Goal: Transaction & Acquisition: Book appointment/travel/reservation

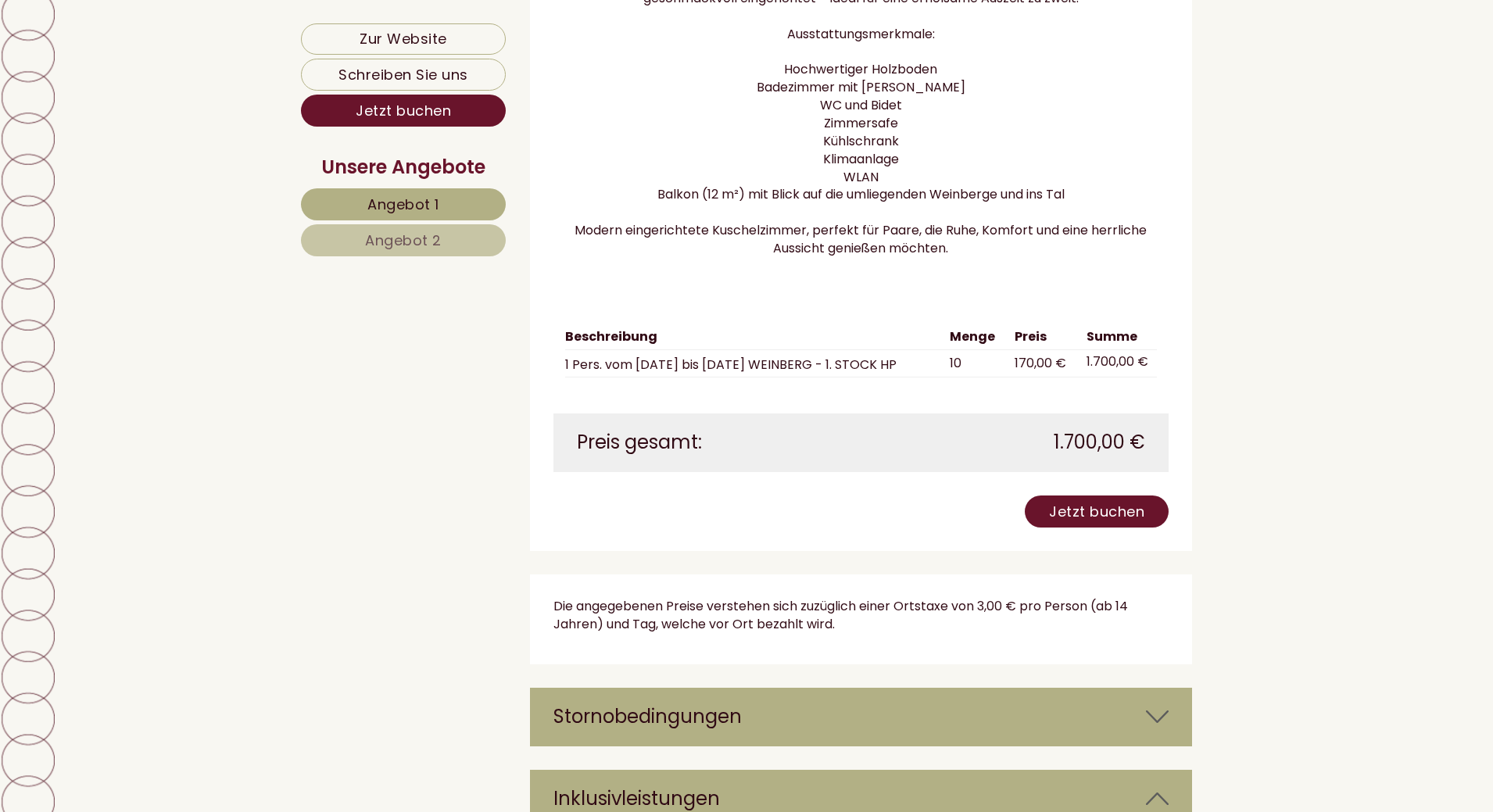
scroll to position [3205, 0]
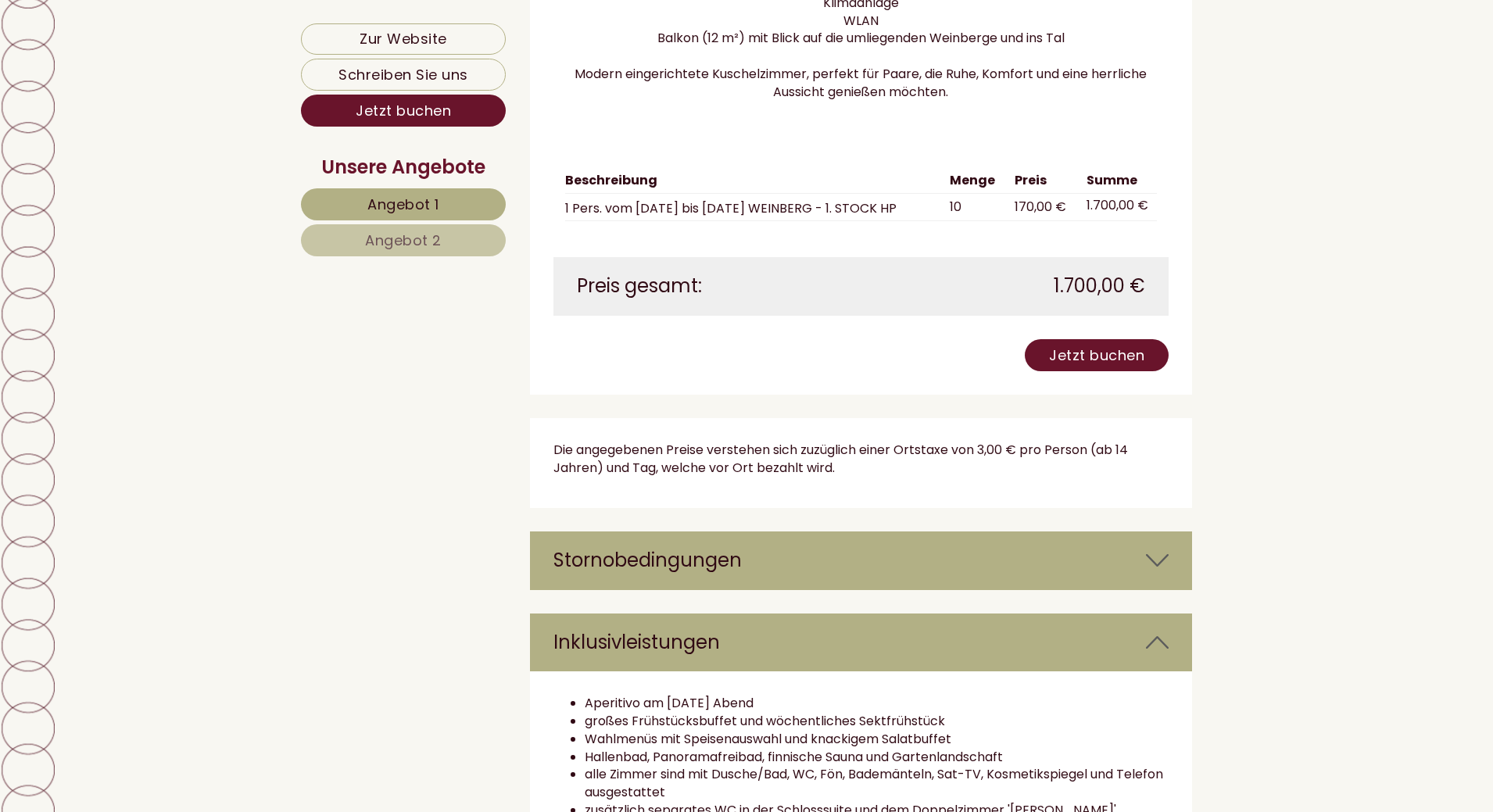
click at [721, 563] on div "Stornobedingungen" at bounding box center [861, 560] width 663 height 58
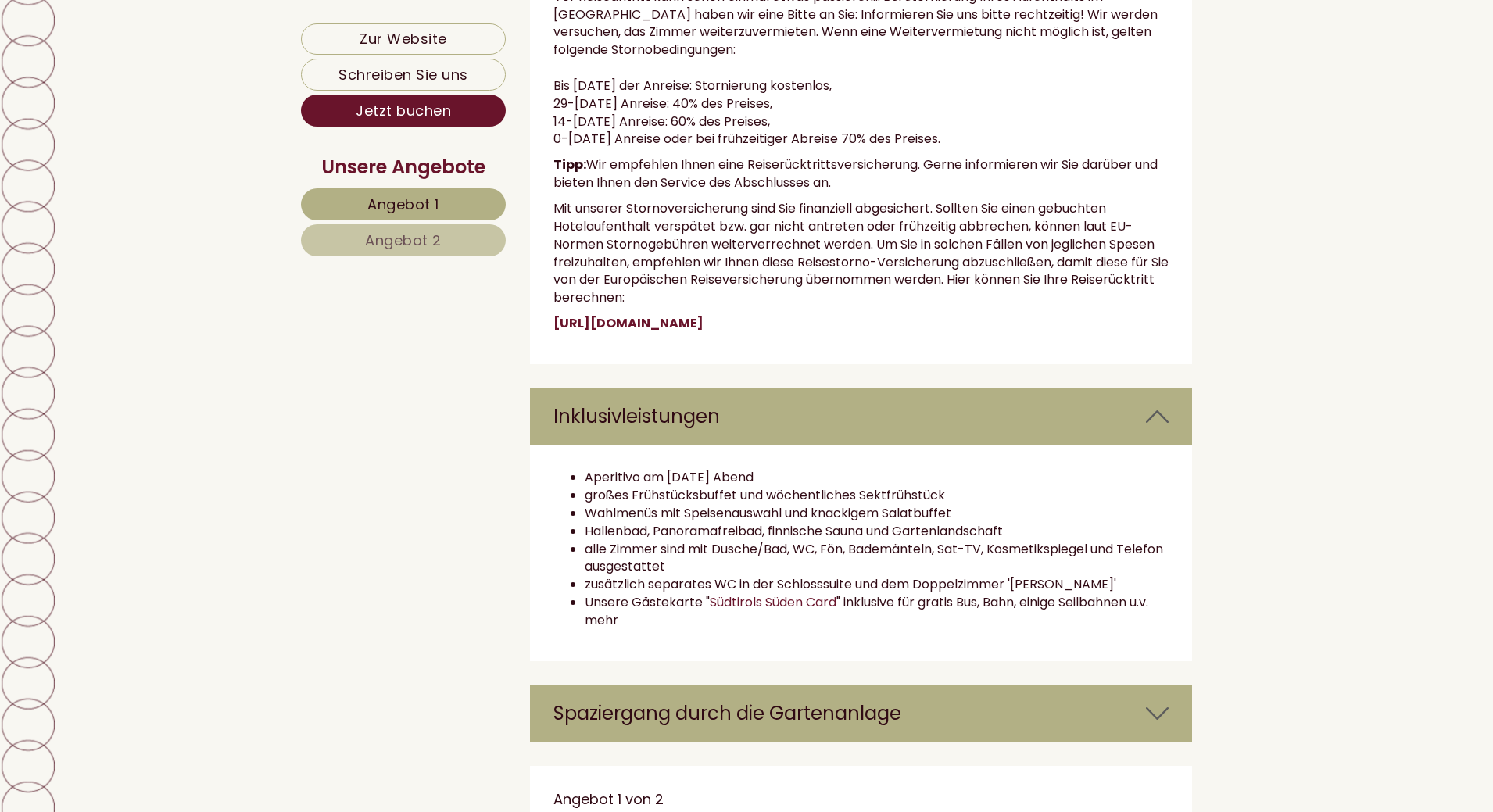
scroll to position [3987, 0]
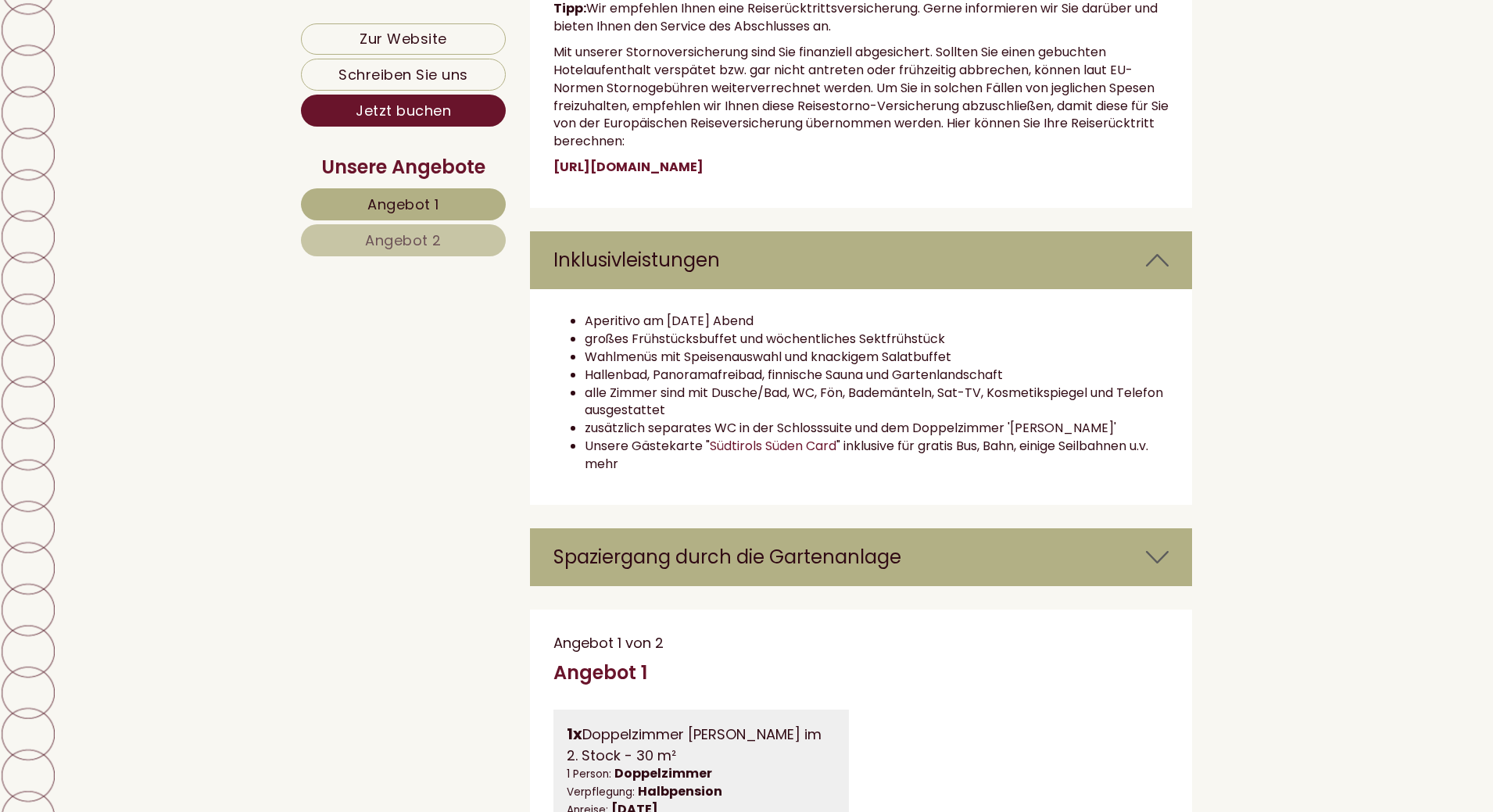
click at [804, 574] on div "Spaziergang durch die Gartenanlage" at bounding box center [861, 557] width 663 height 58
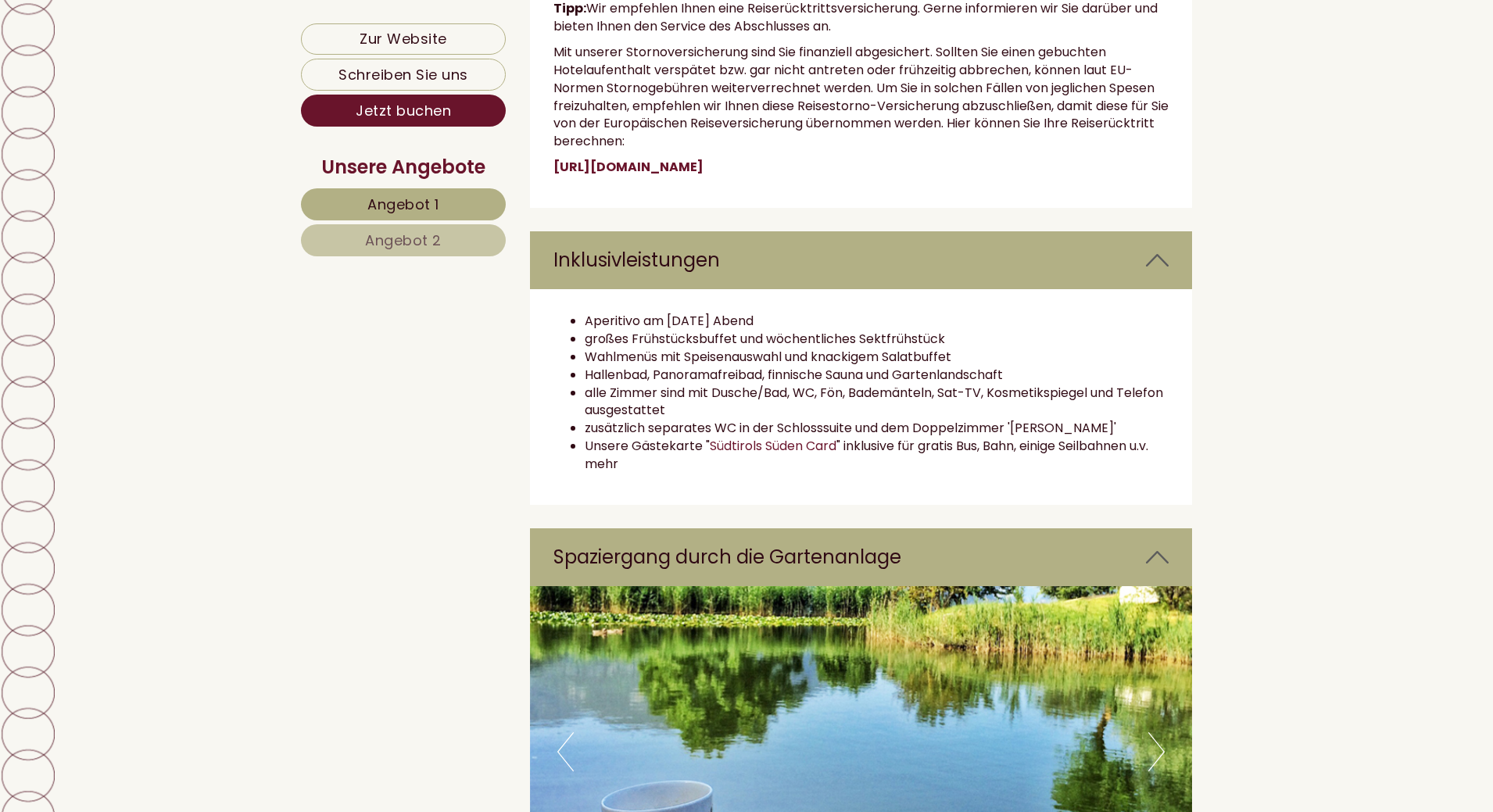
click at [804, 574] on div "Spaziergang durch die Gartenanlage" at bounding box center [861, 557] width 663 height 58
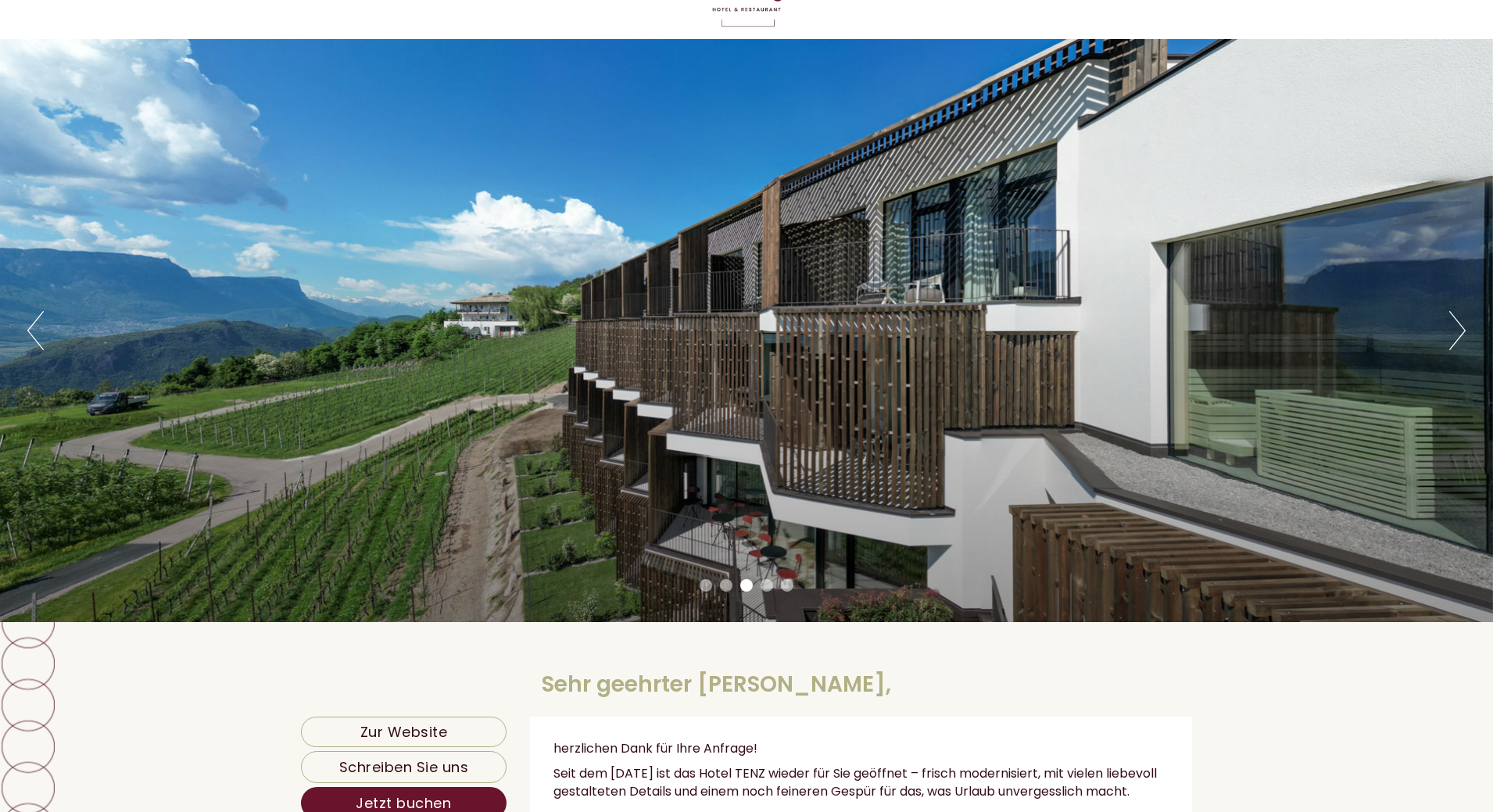
scroll to position [0, 0]
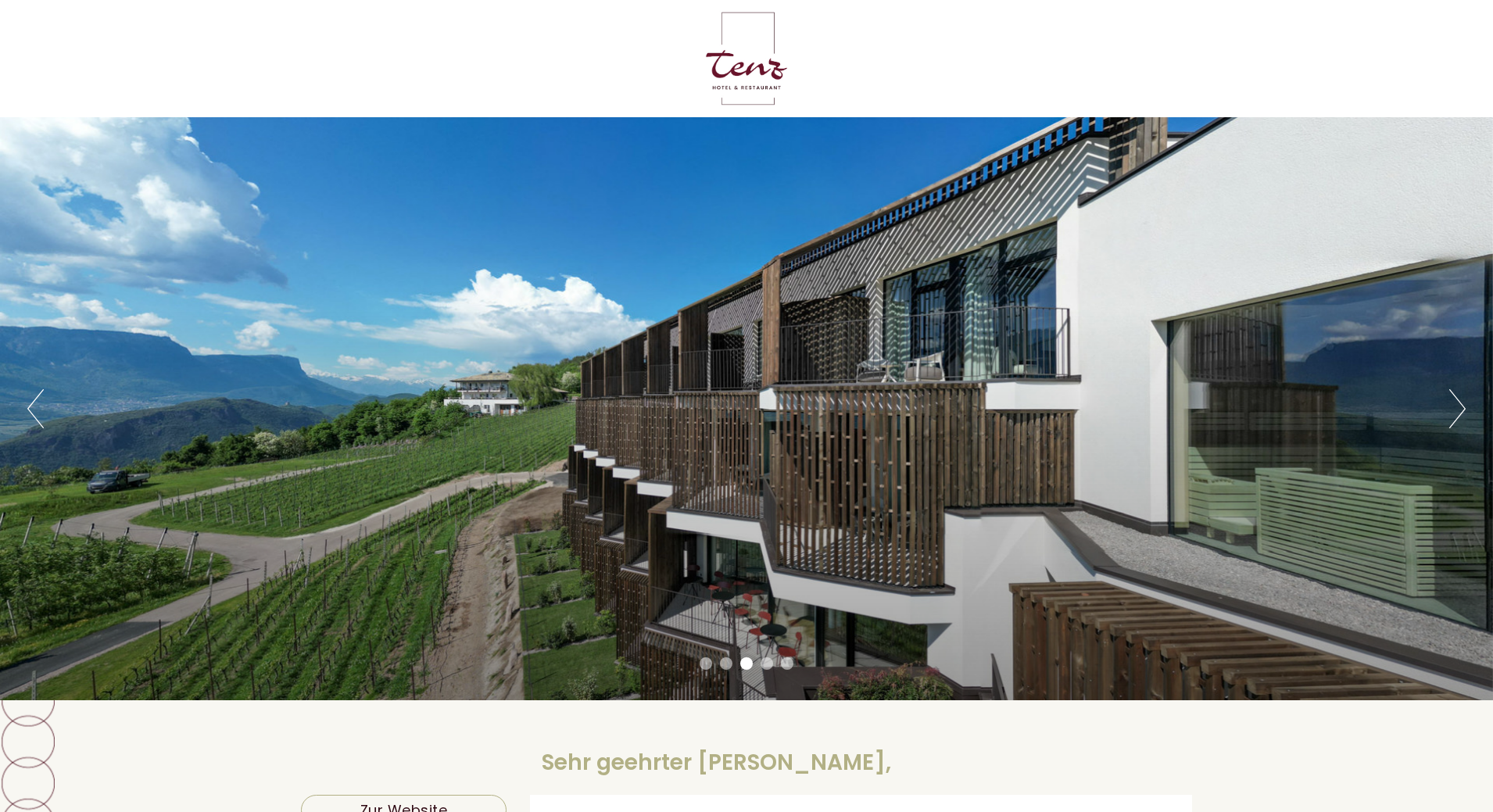
click at [1455, 408] on button "Next" at bounding box center [1457, 409] width 16 height 39
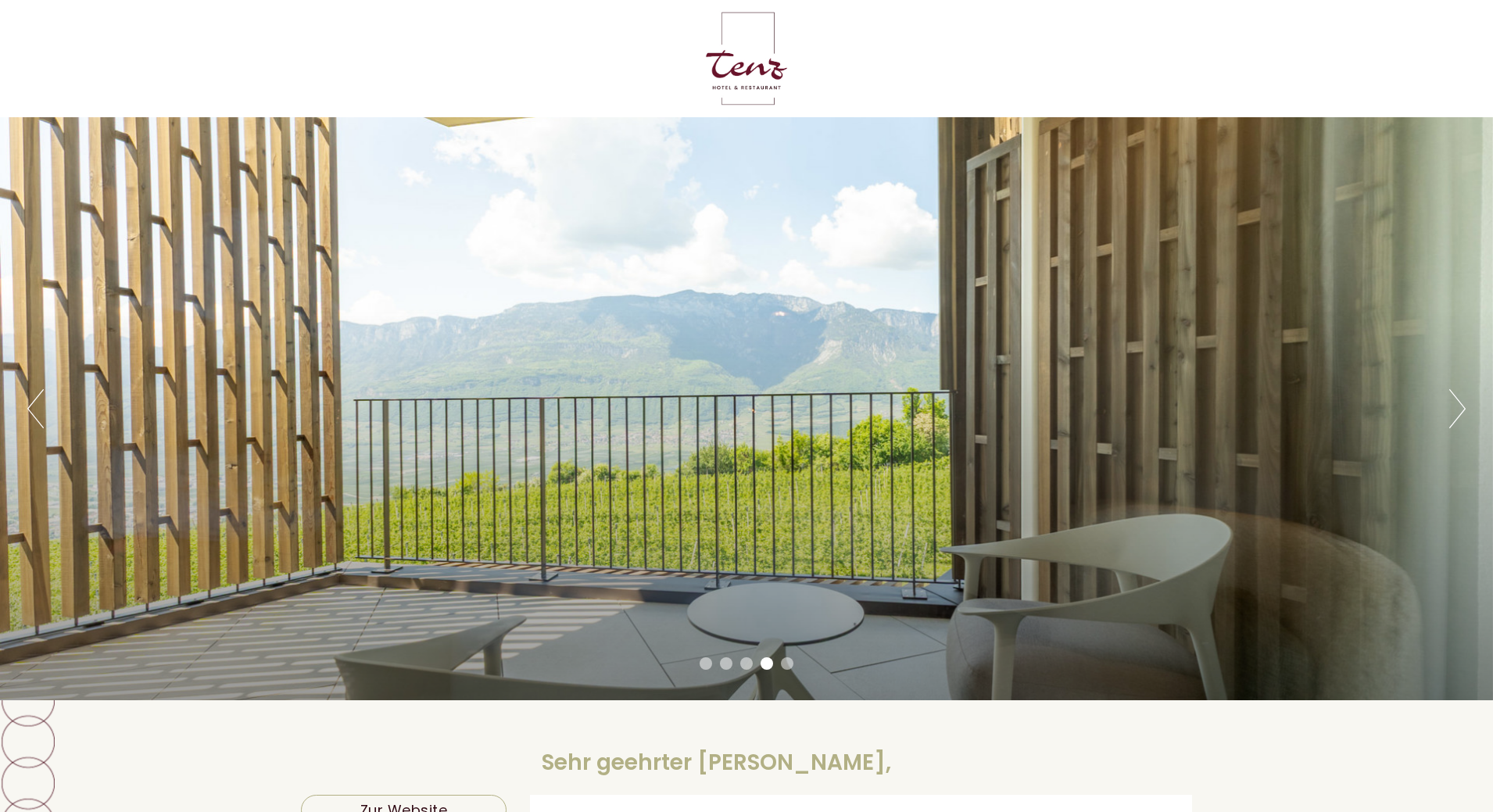
click at [1455, 408] on button "Next" at bounding box center [1457, 409] width 16 height 39
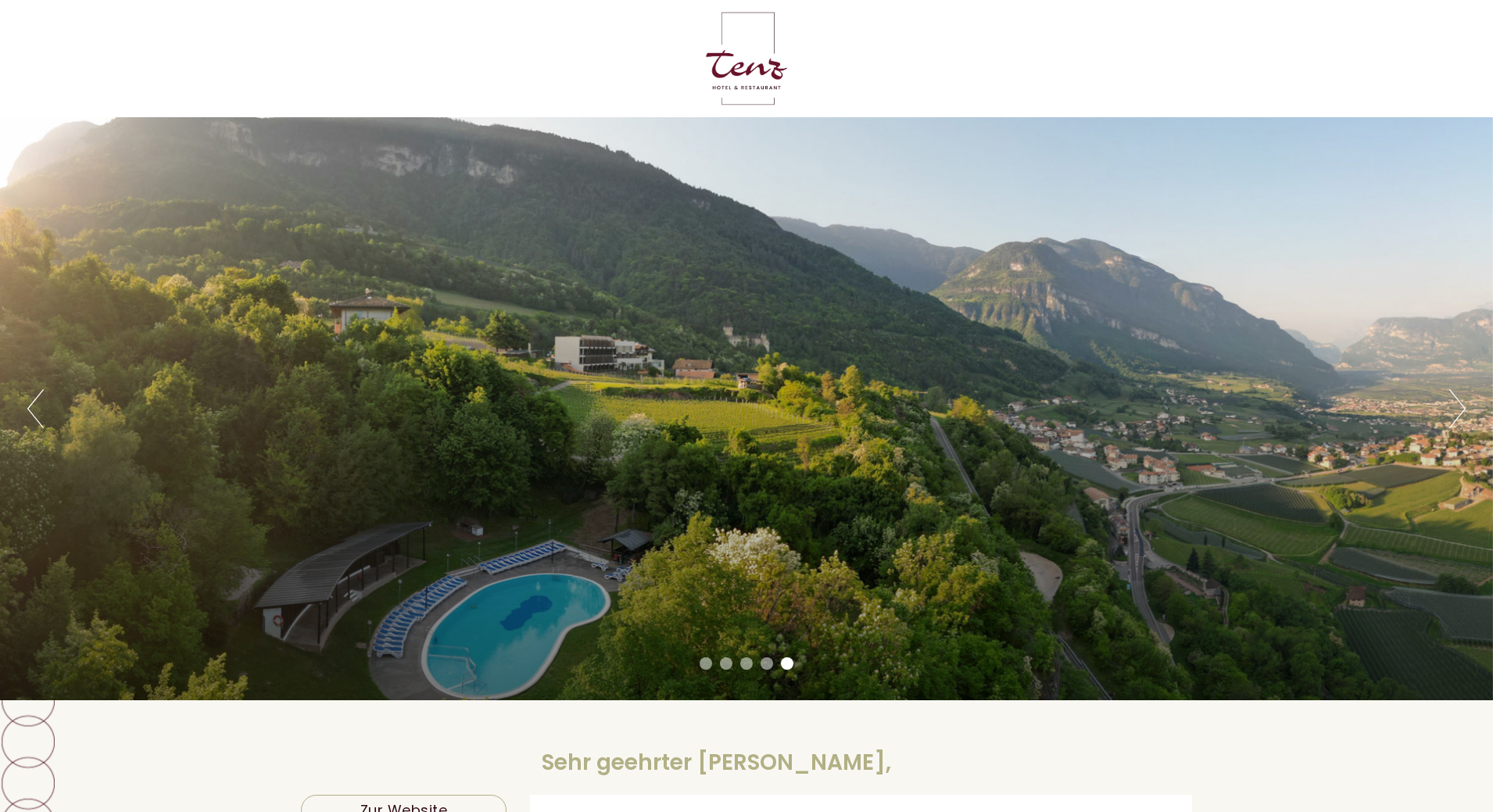
click at [1455, 408] on button "Next" at bounding box center [1457, 409] width 16 height 39
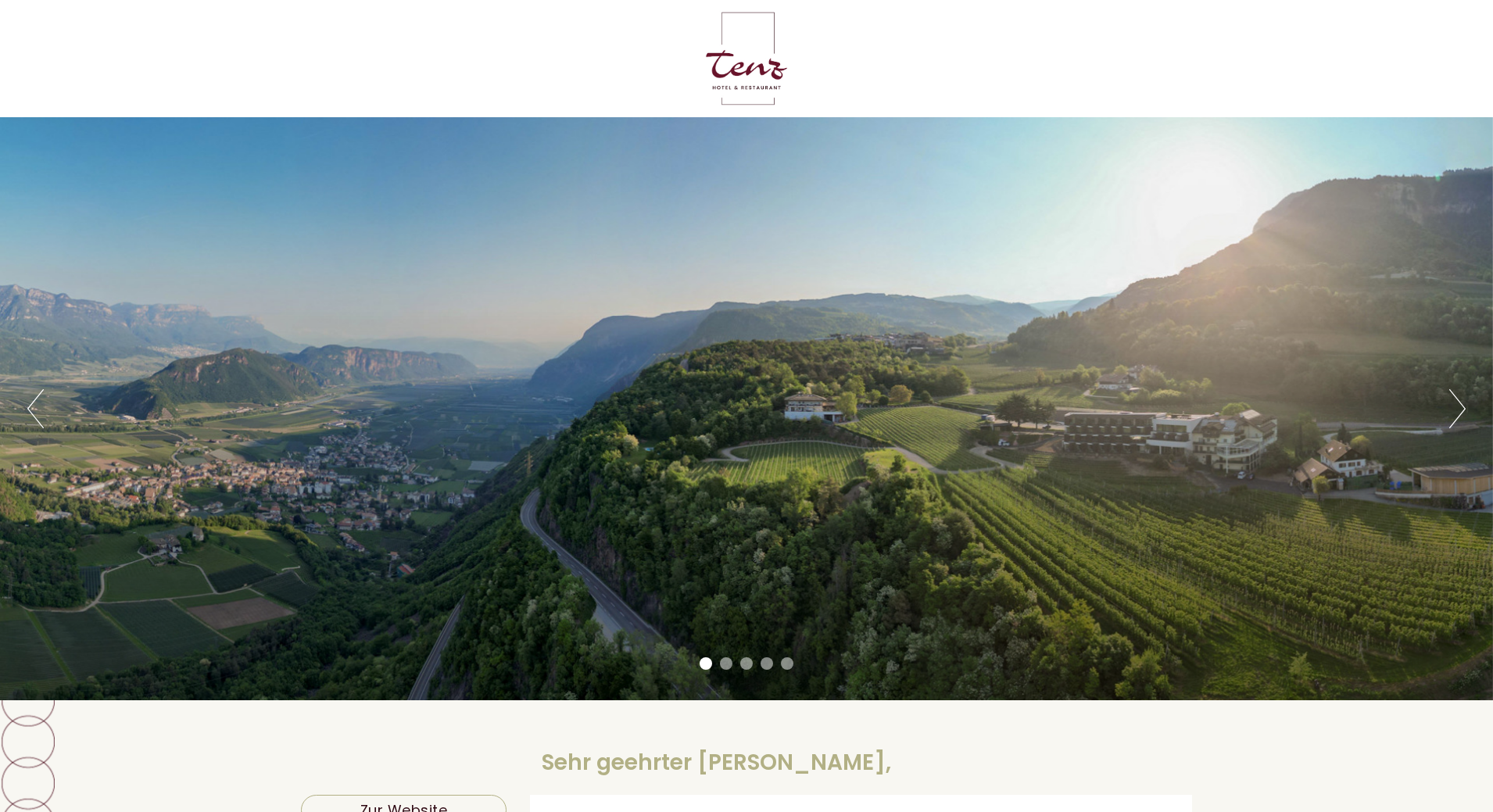
click at [1455, 408] on button "Next" at bounding box center [1457, 409] width 16 height 39
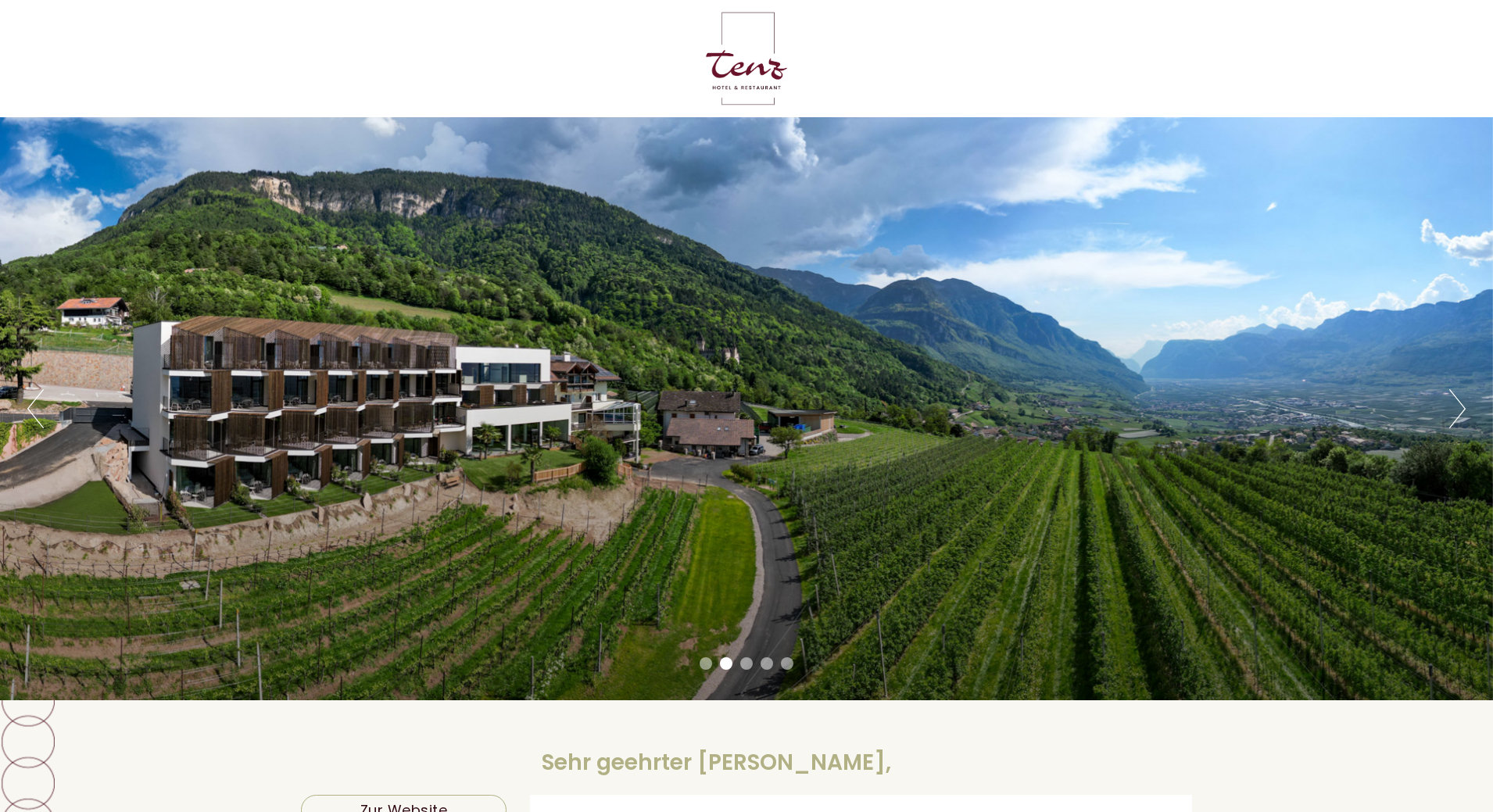
click at [1454, 401] on button "Next" at bounding box center [1457, 409] width 16 height 39
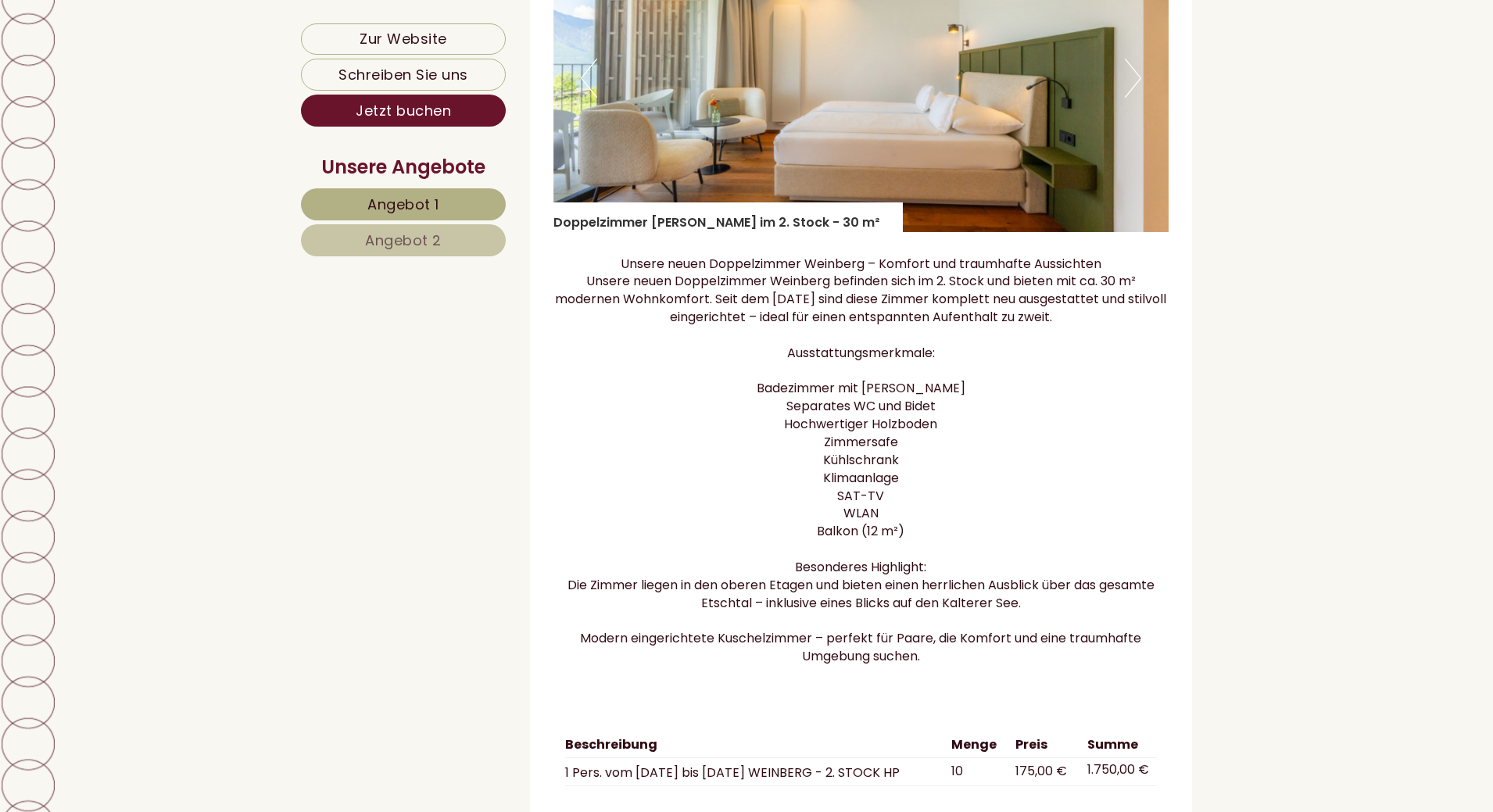
scroll to position [1798, 0]
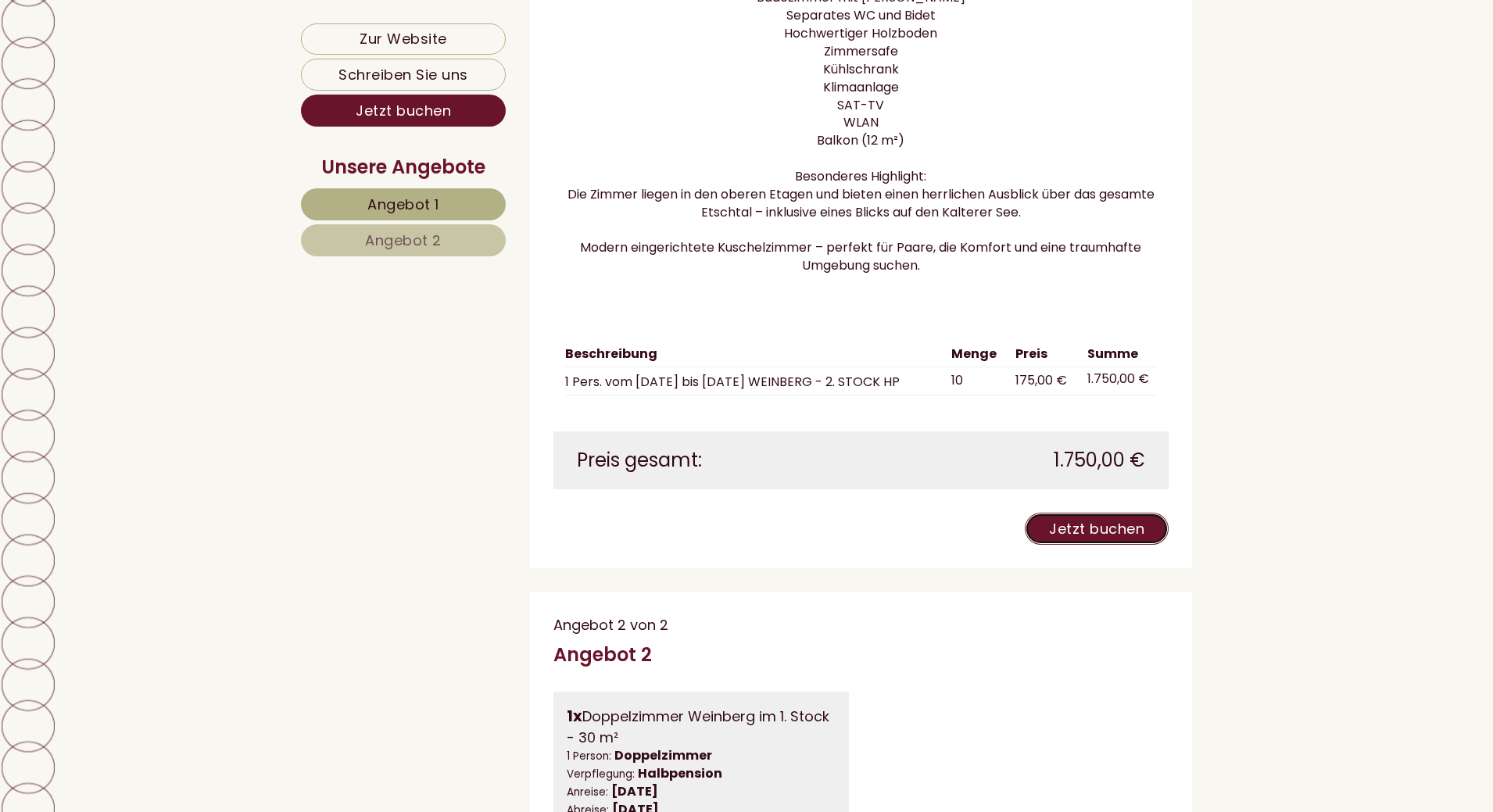
click at [1090, 545] on link "Jetzt buchen" at bounding box center [1096, 528] width 144 height 32
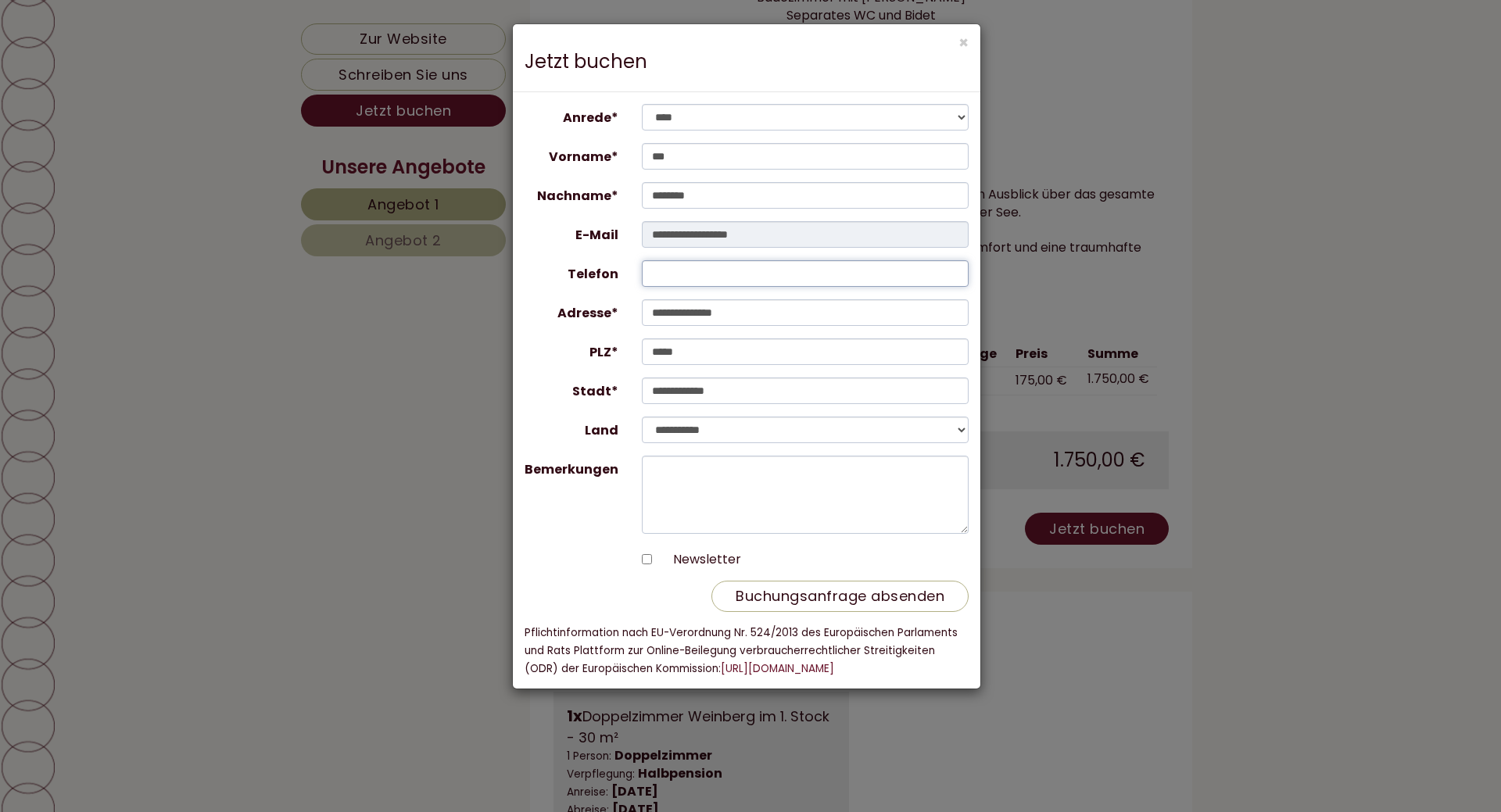
click at [679, 276] on input "Telefon" at bounding box center [806, 273] width 328 height 27
type input "**********"
click at [660, 470] on textarea "Bemerkungen" at bounding box center [806, 495] width 328 height 78
drag, startPoint x: 765, startPoint y: 279, endPoint x: 560, endPoint y: 303, distance: 206.4
click at [560, 303] on form "**********" at bounding box center [747, 390] width 444 height 573
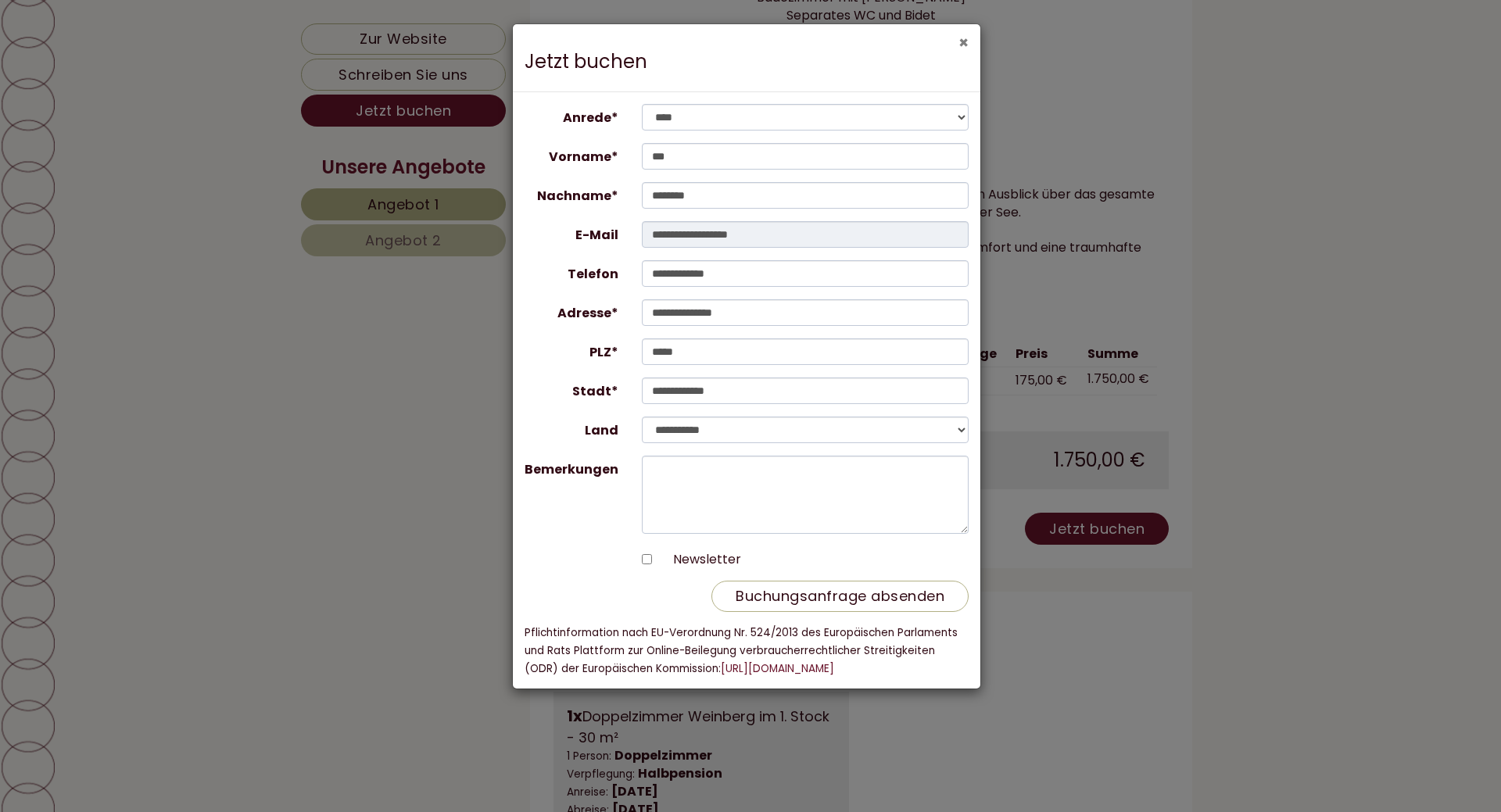
click at [959, 46] on button "×" at bounding box center [964, 42] width 10 height 16
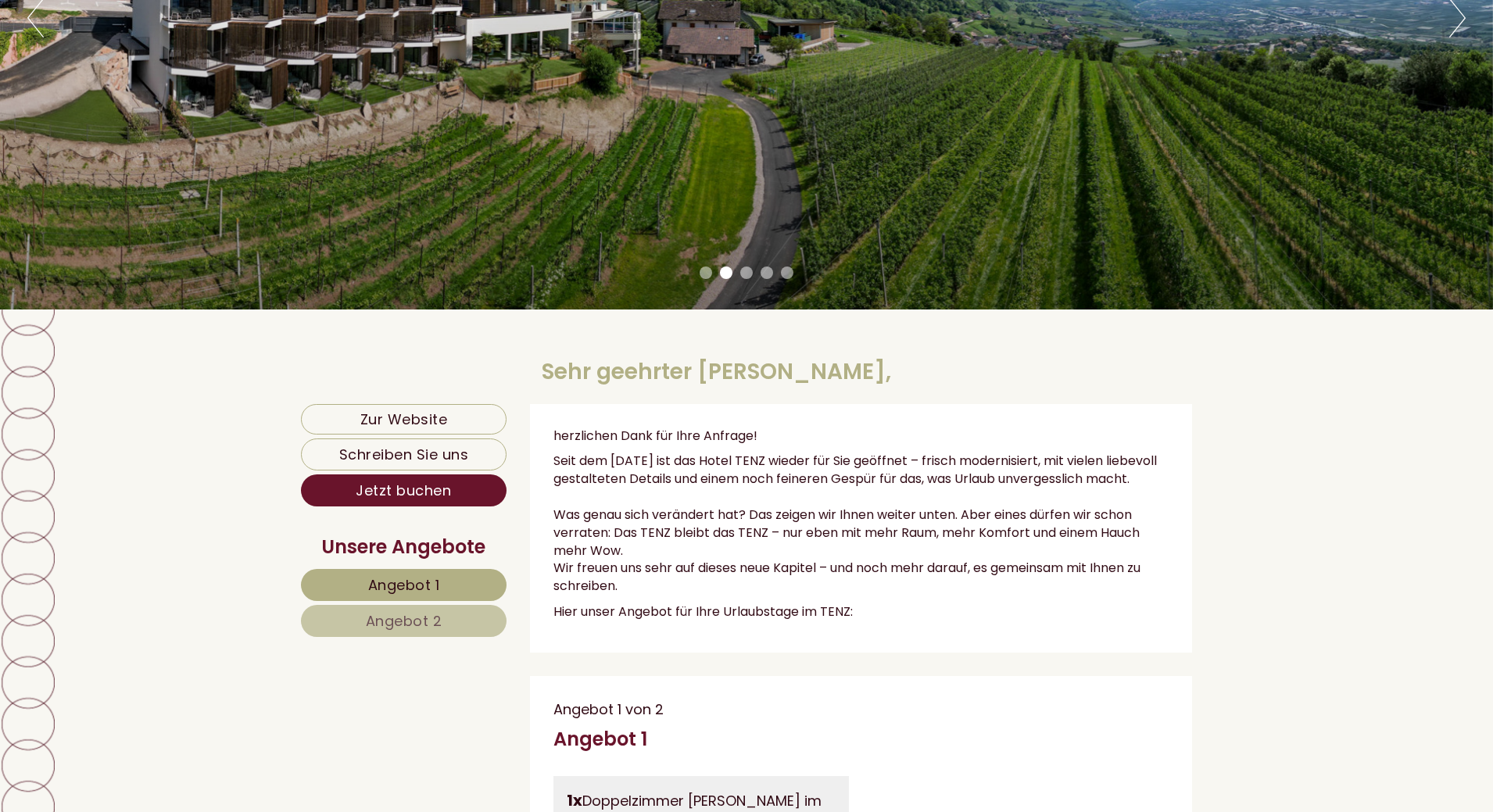
scroll to position [156, 0]
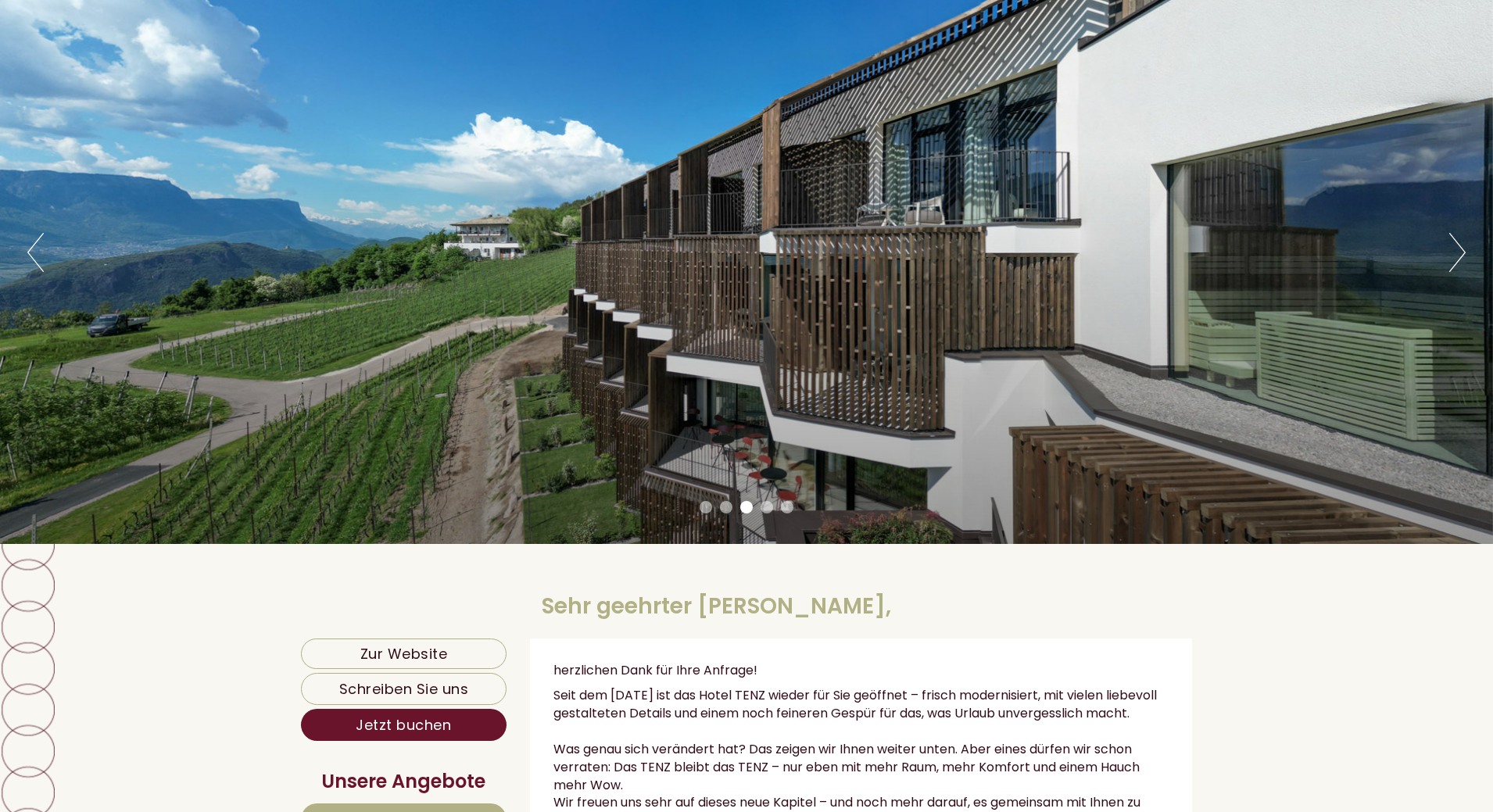
click at [1453, 245] on button "Next" at bounding box center [1457, 252] width 16 height 39
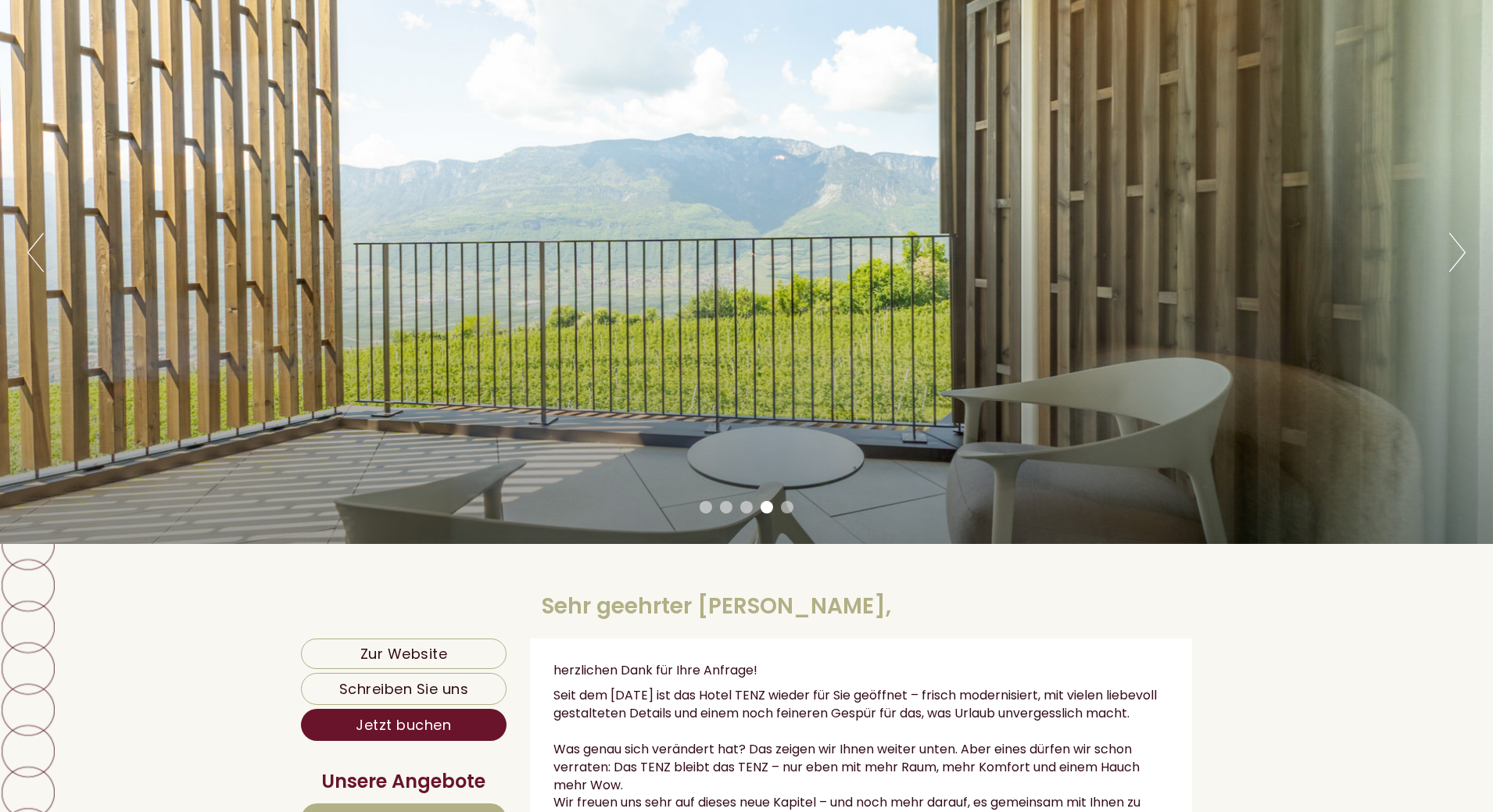
click at [1453, 245] on button "Next" at bounding box center [1457, 252] width 16 height 39
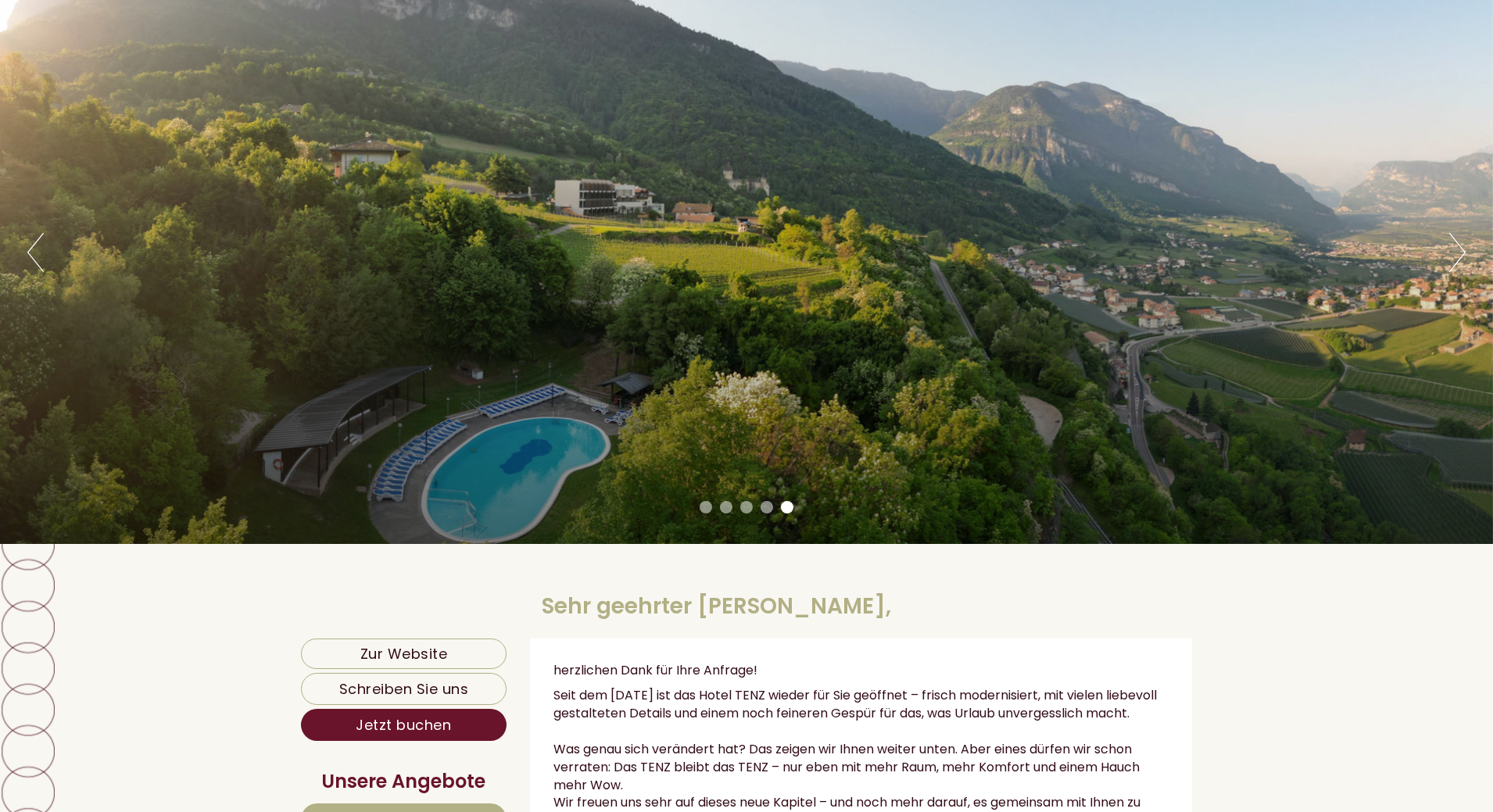
click at [1453, 245] on button "Next" at bounding box center [1457, 252] width 16 height 39
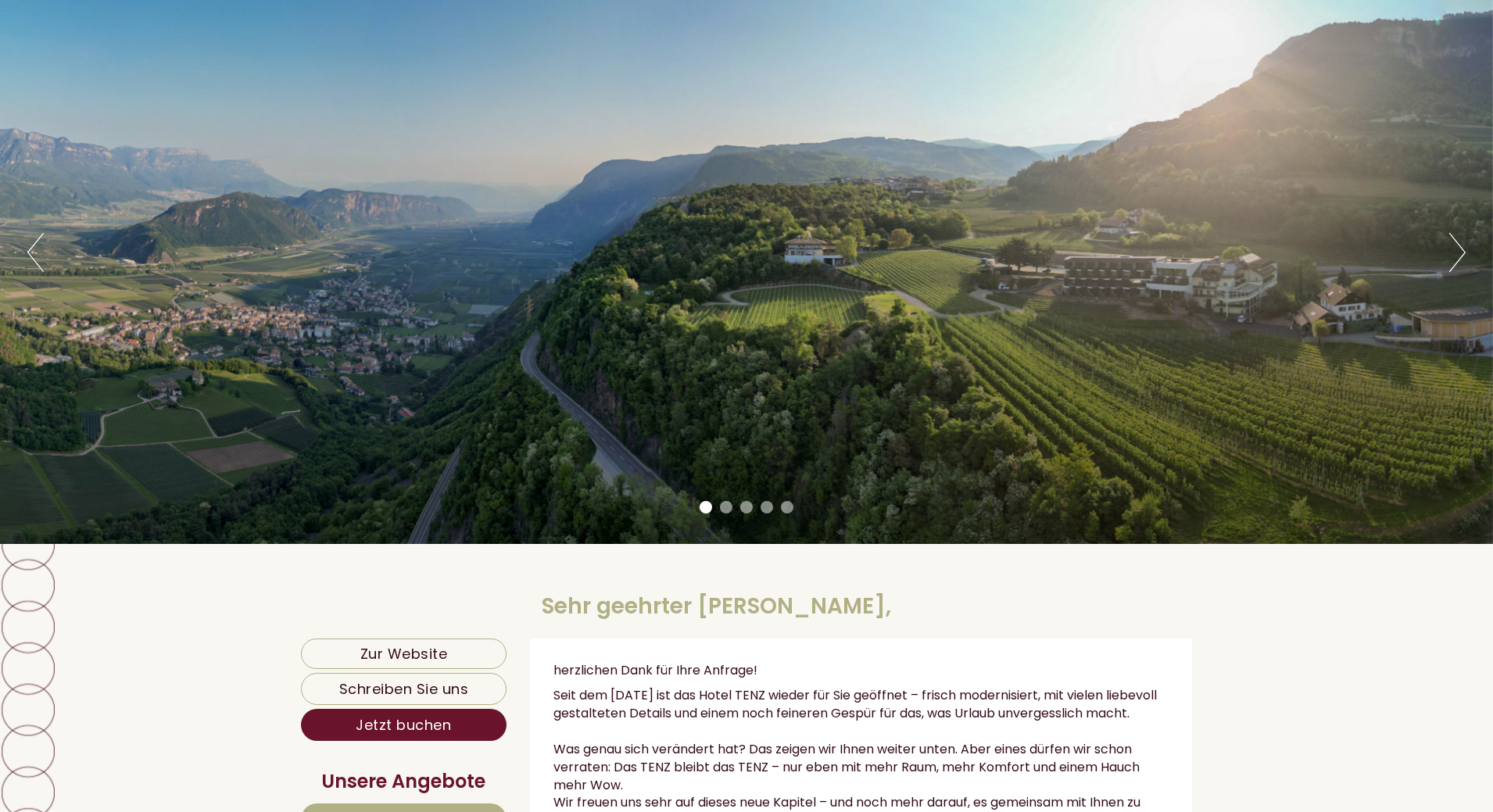
click at [1453, 245] on button "Next" at bounding box center [1457, 252] width 16 height 39
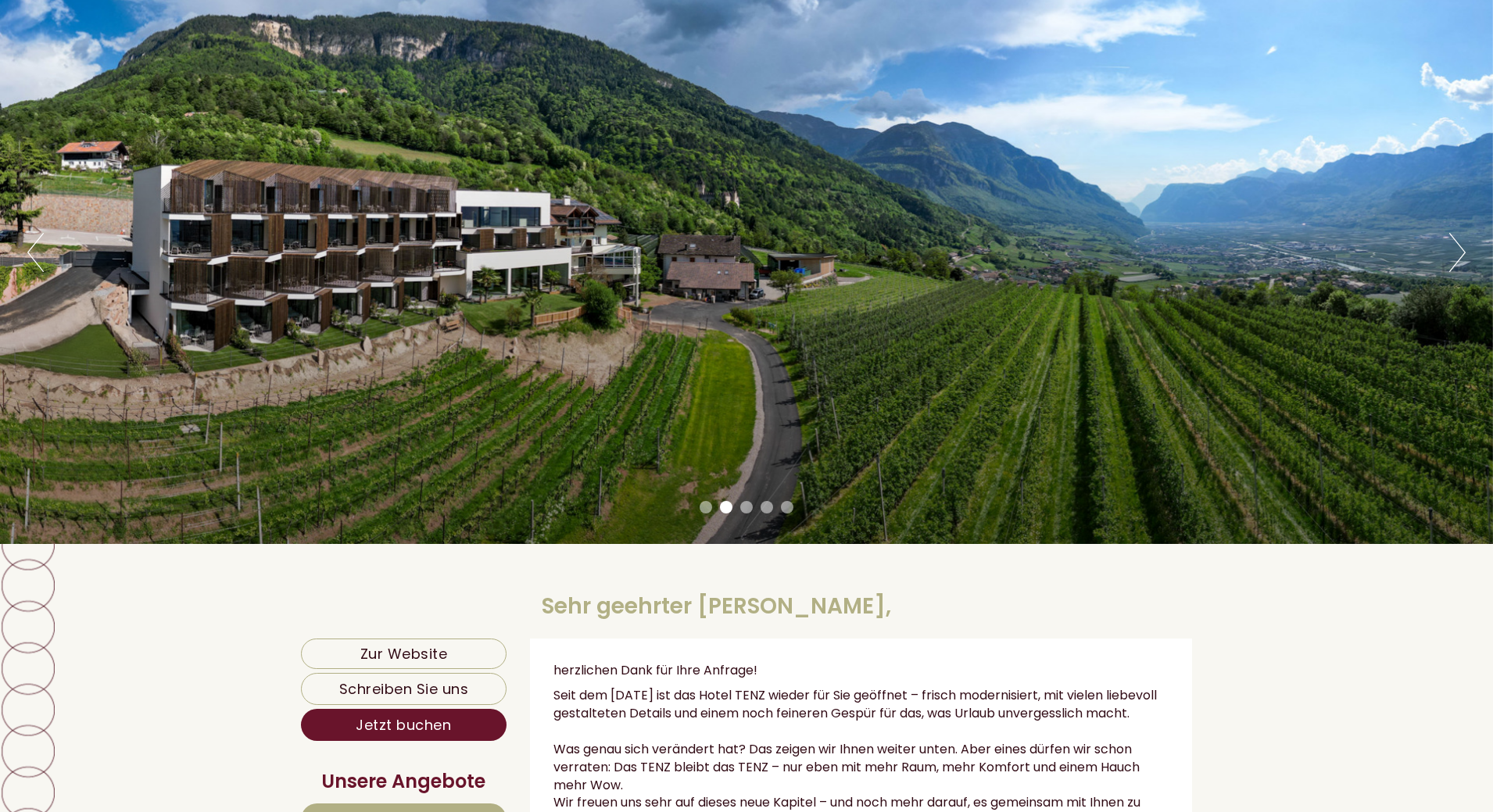
click at [1453, 245] on button "Next" at bounding box center [1457, 252] width 16 height 39
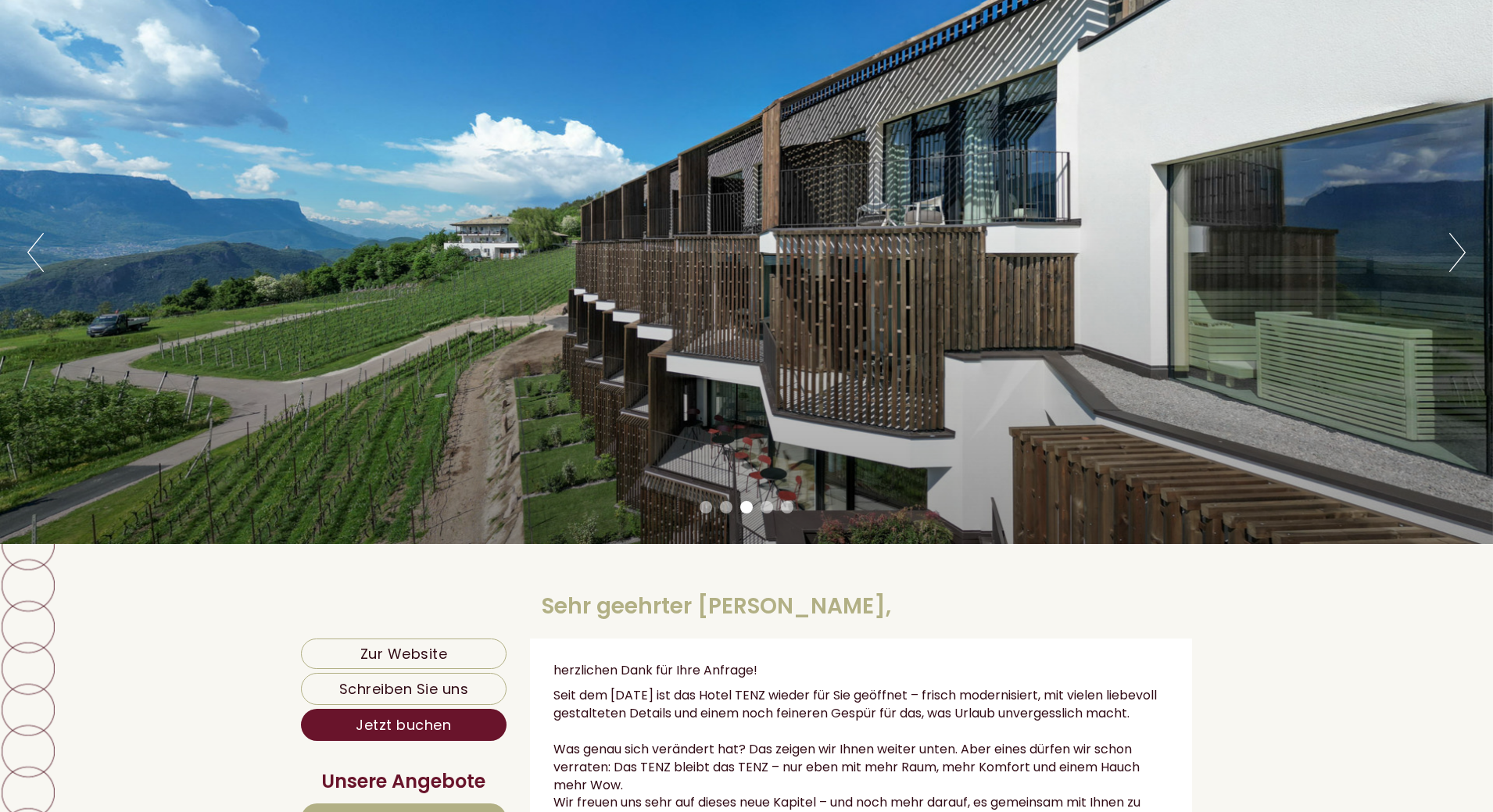
click at [1453, 245] on button "Next" at bounding box center [1457, 252] width 16 height 39
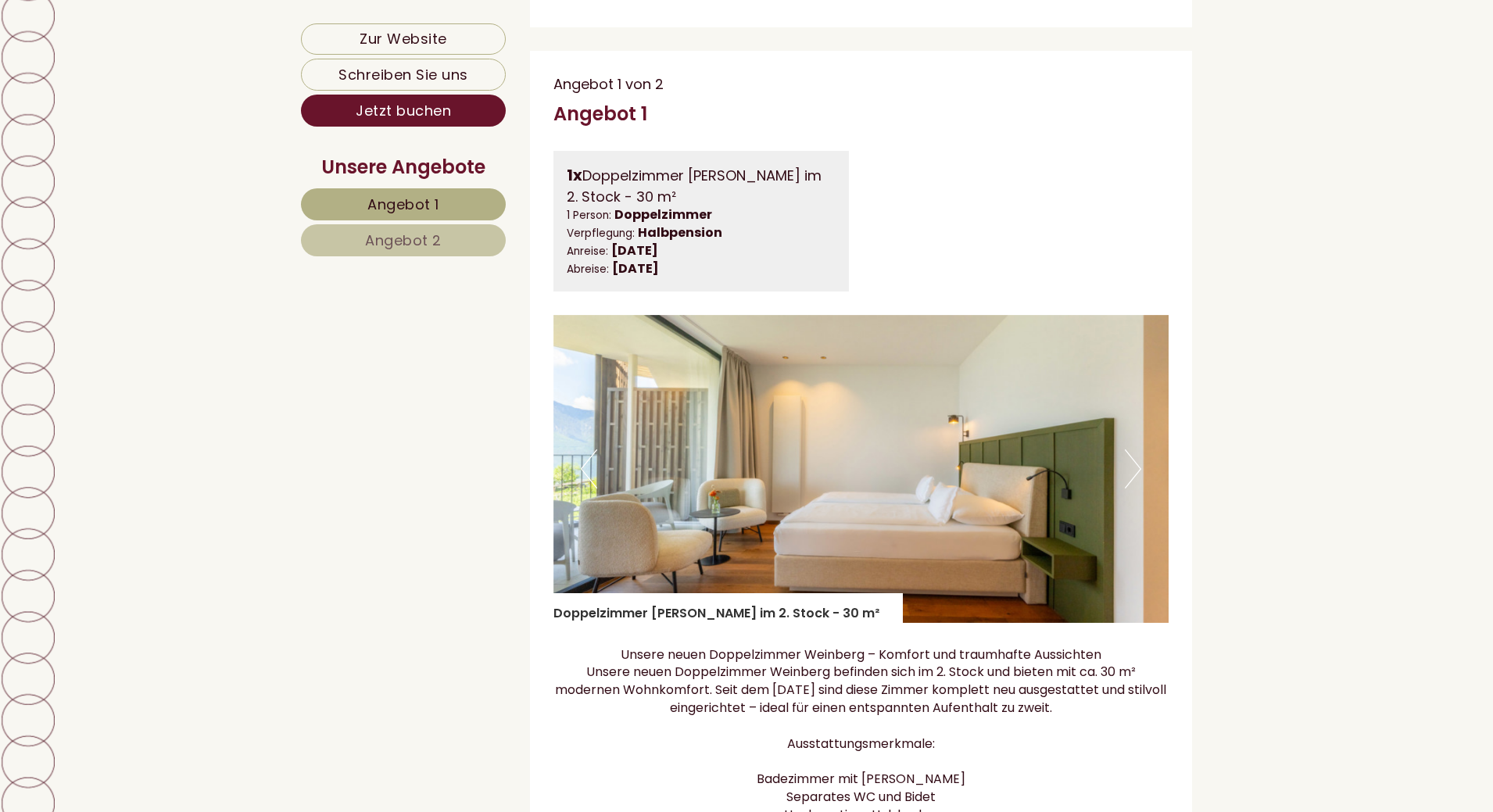
scroll to position [1251, 0]
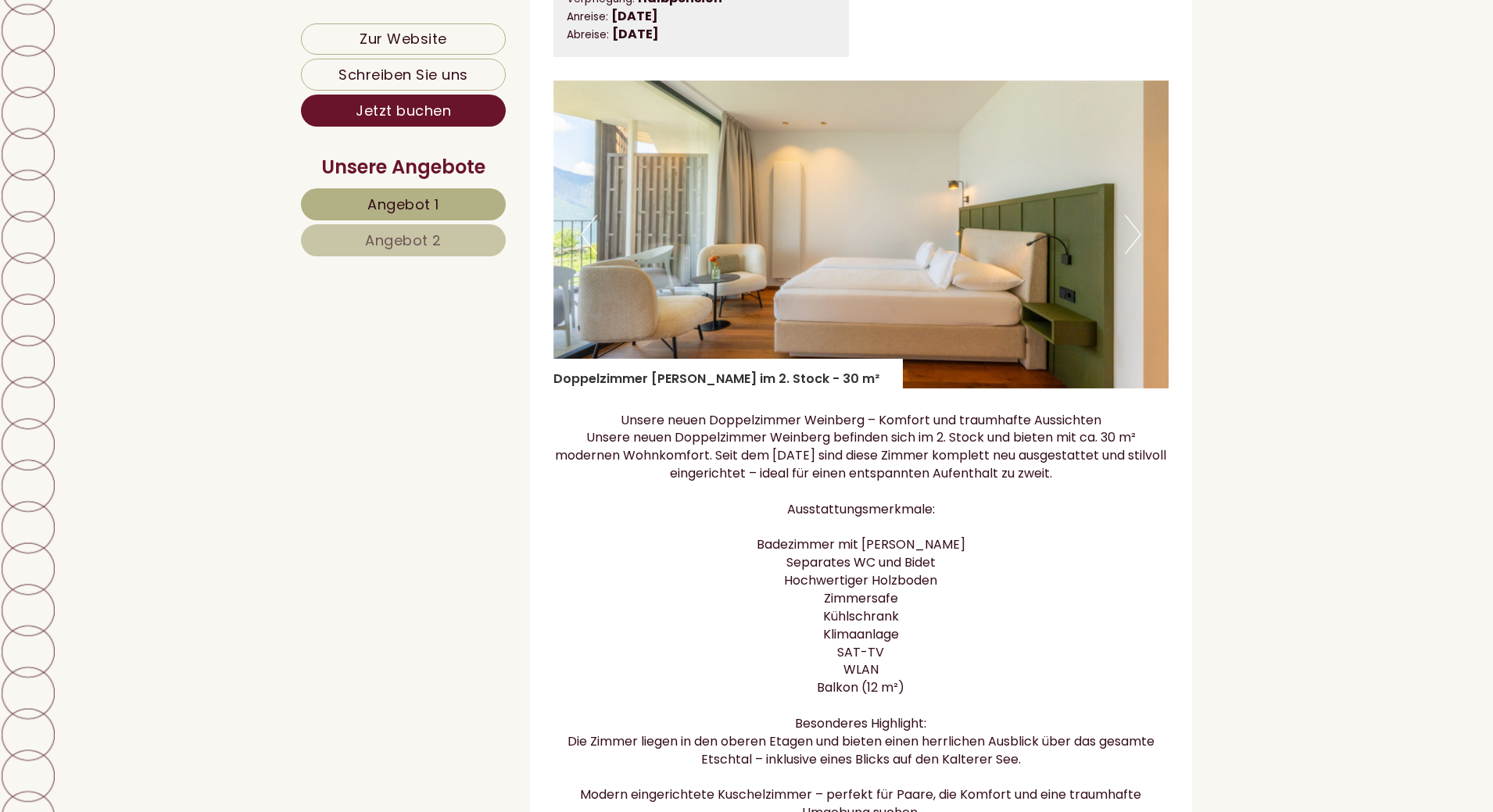
click at [1134, 254] on button "Next" at bounding box center [1133, 234] width 16 height 39
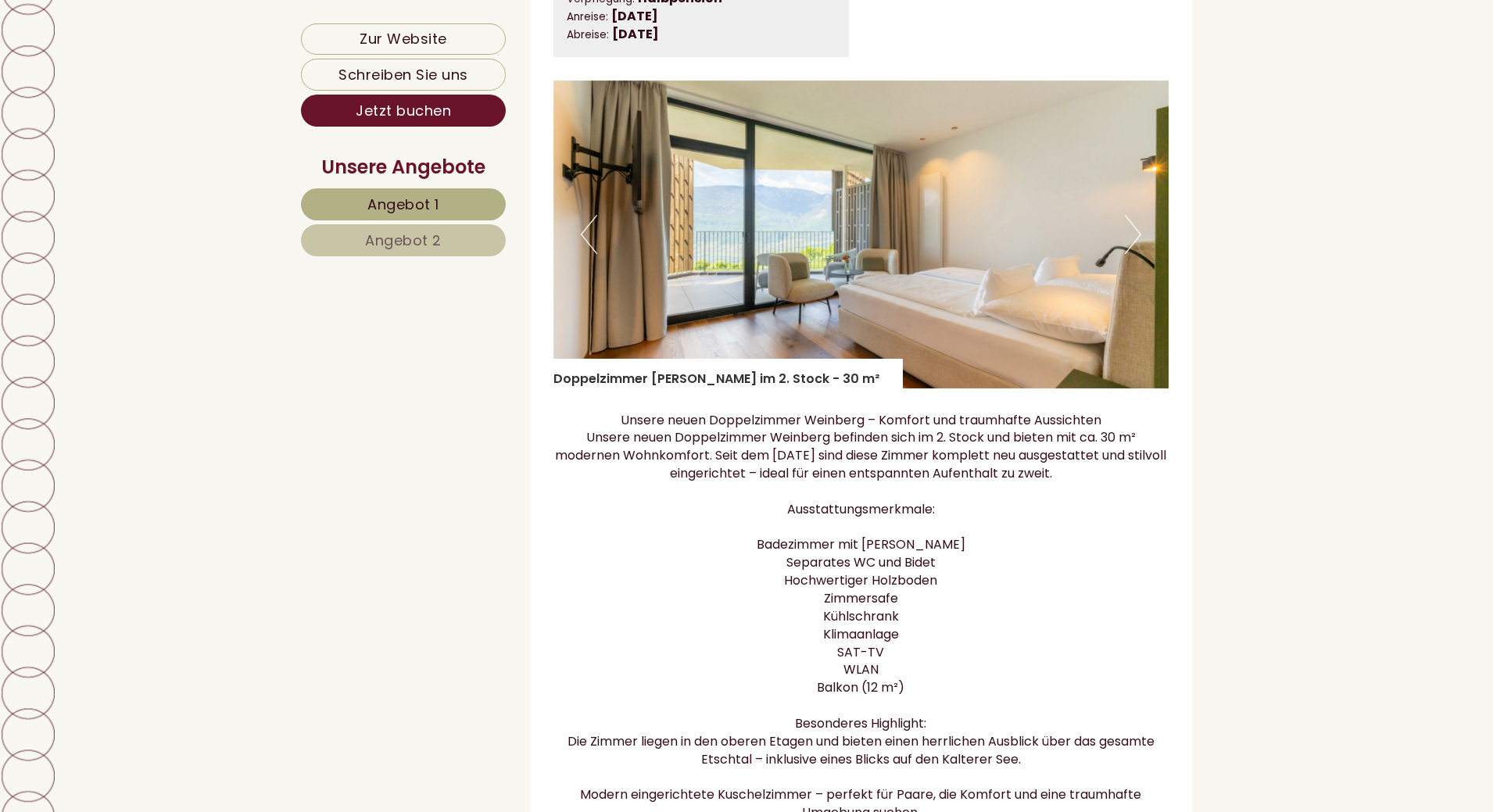
click at [1134, 254] on button "Next" at bounding box center [1133, 234] width 16 height 39
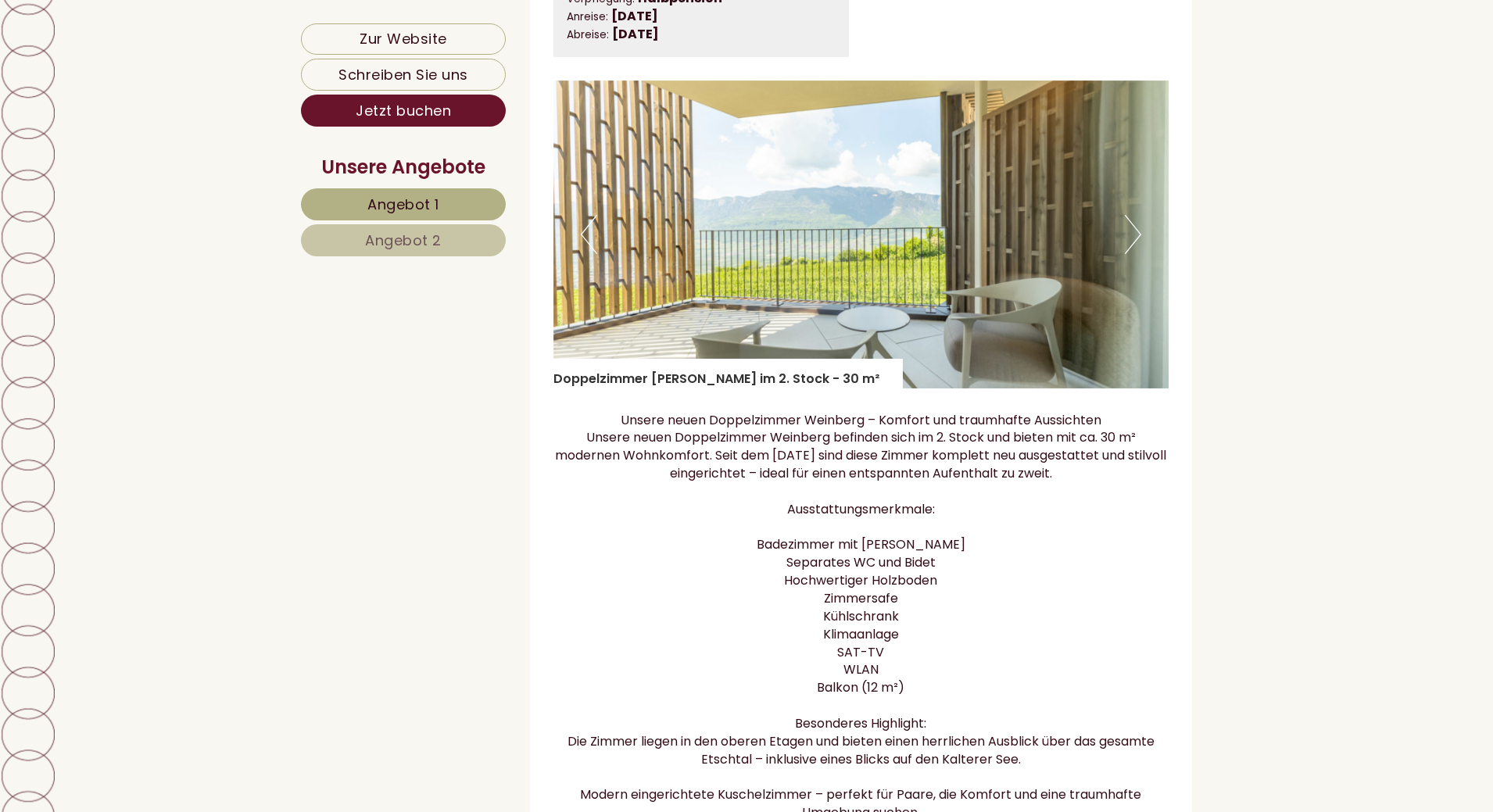
click at [1134, 254] on button "Next" at bounding box center [1133, 234] width 16 height 39
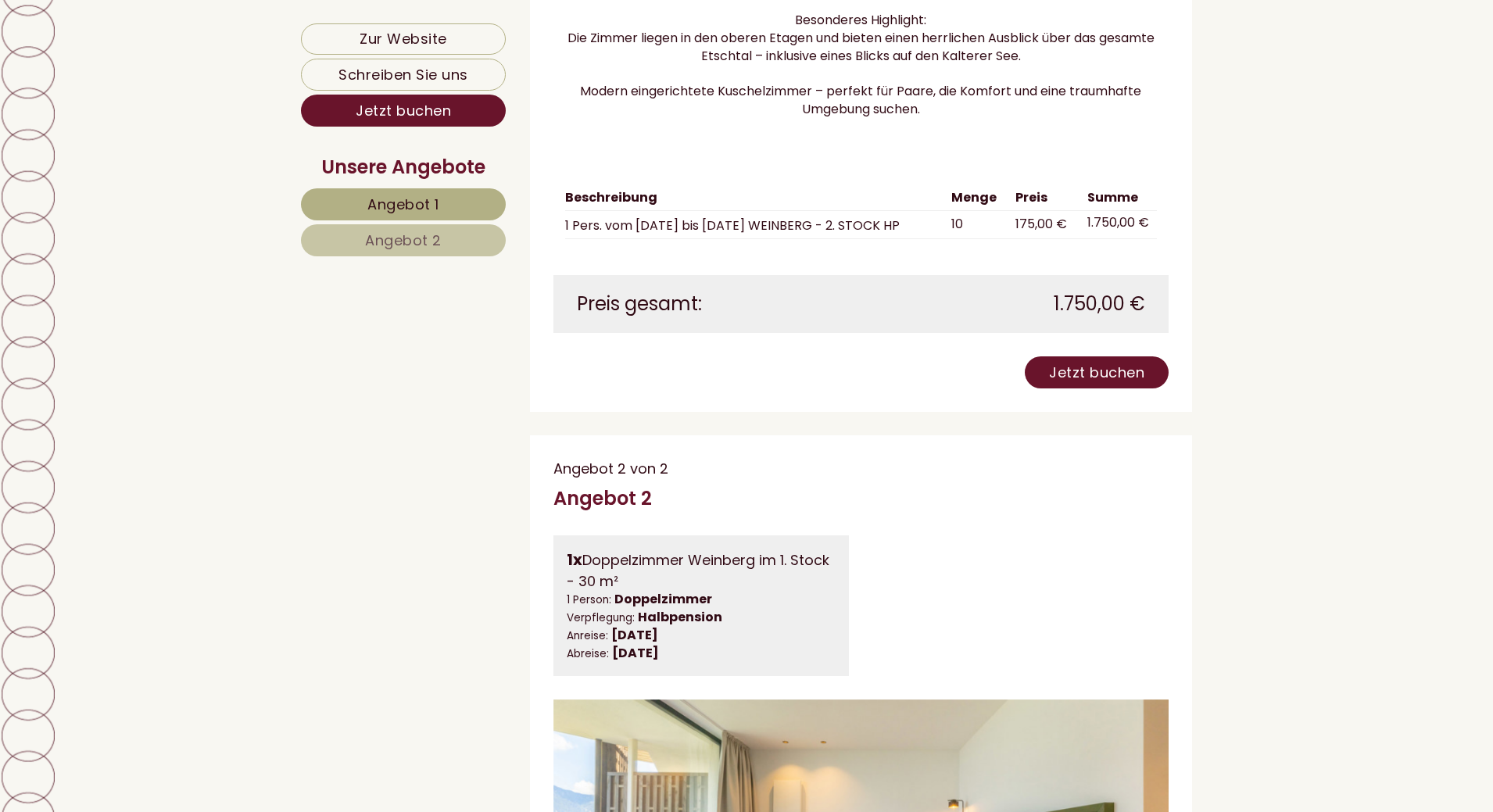
scroll to position [2345, 0]
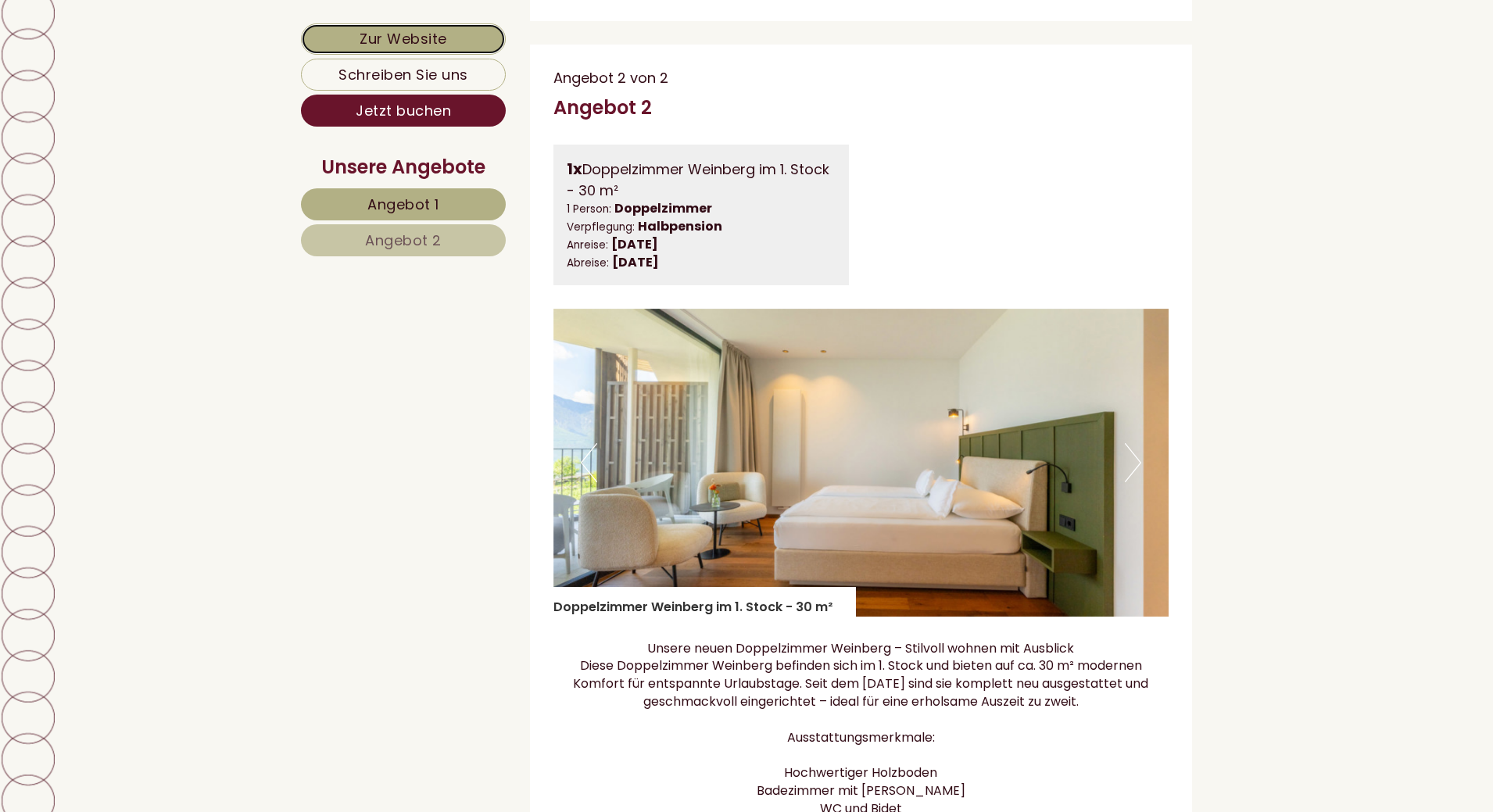
click at [397, 46] on link "Zur Website" at bounding box center [403, 39] width 205 height 31
click at [372, 197] on span "Angebot 1" at bounding box center [403, 204] width 72 height 20
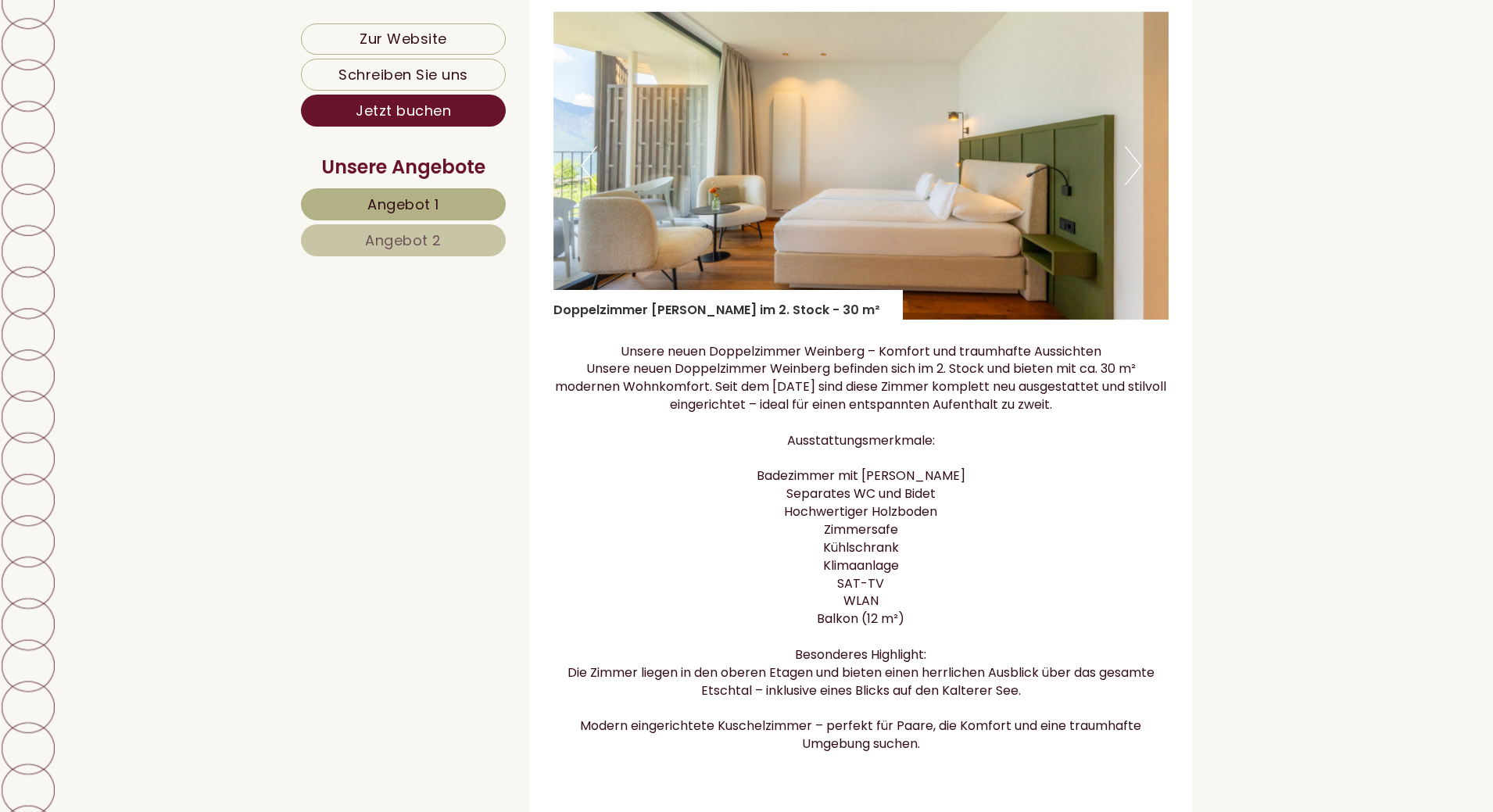
scroll to position [1554, 0]
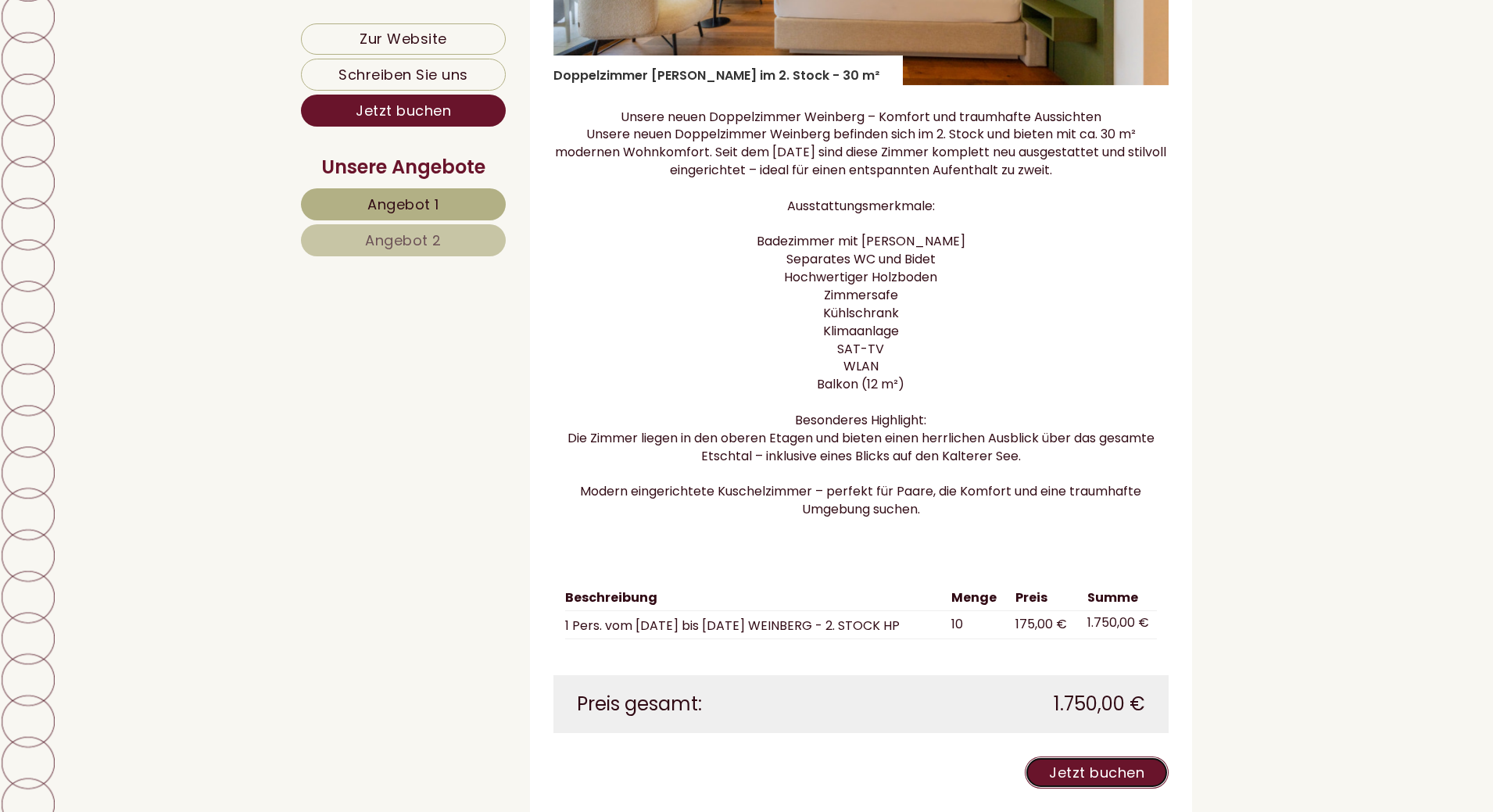
click at [1106, 789] on link "Jetzt buchen" at bounding box center [1096, 772] width 144 height 32
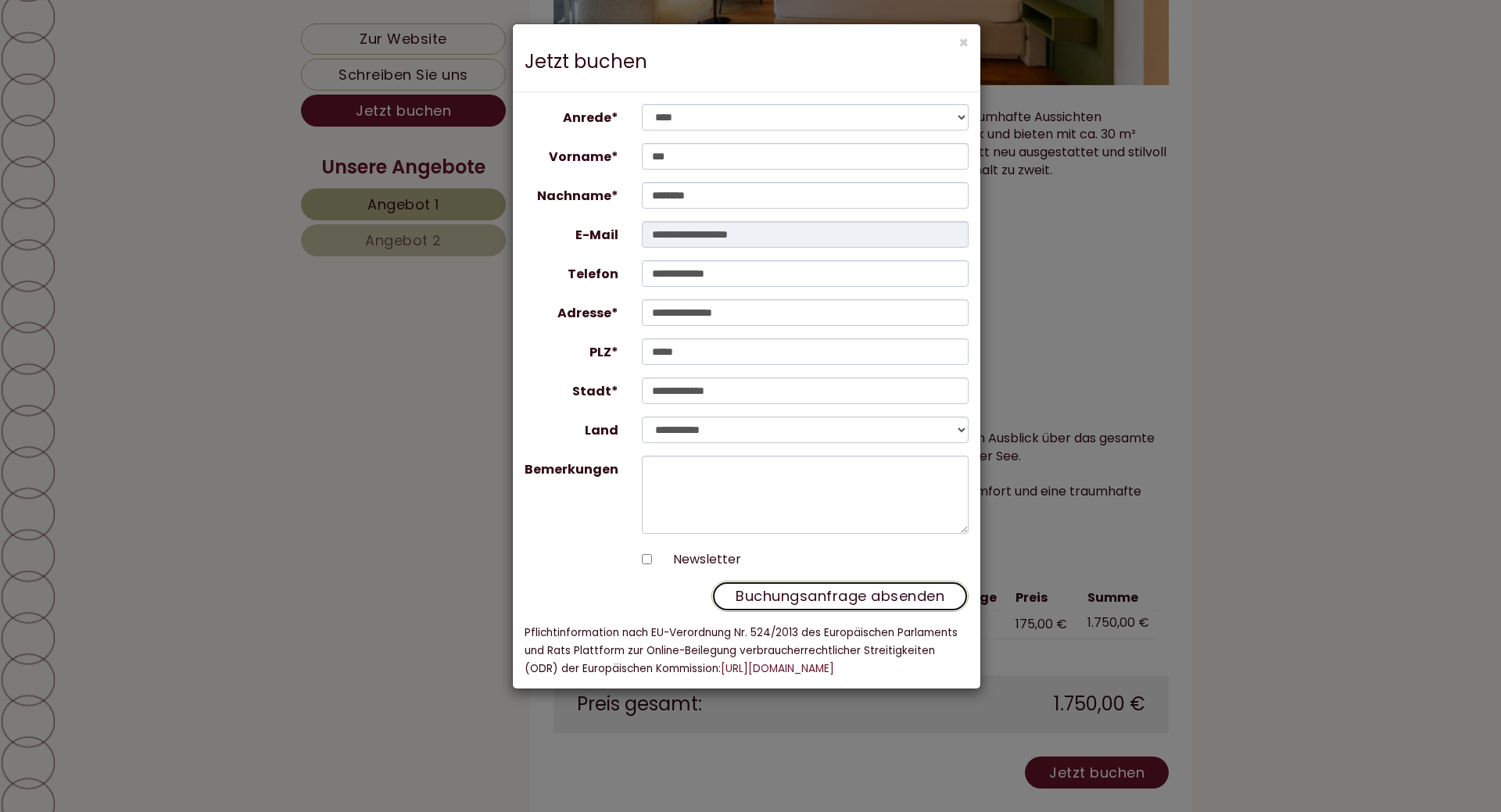
click at [878, 591] on button "Buchungsanfrage absenden" at bounding box center [840, 597] width 257 height 31
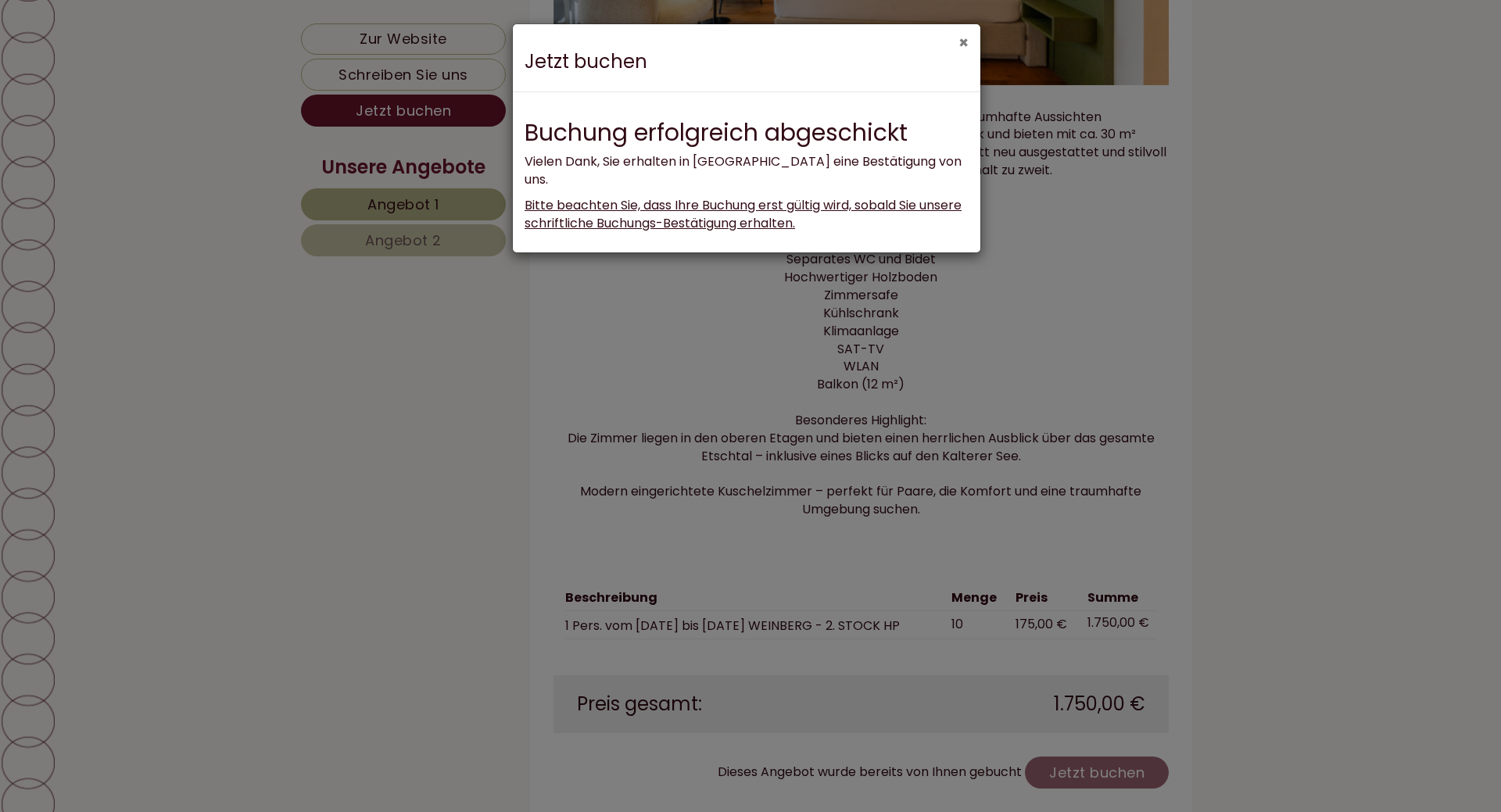
click at [964, 45] on button "×" at bounding box center [964, 42] width 10 height 16
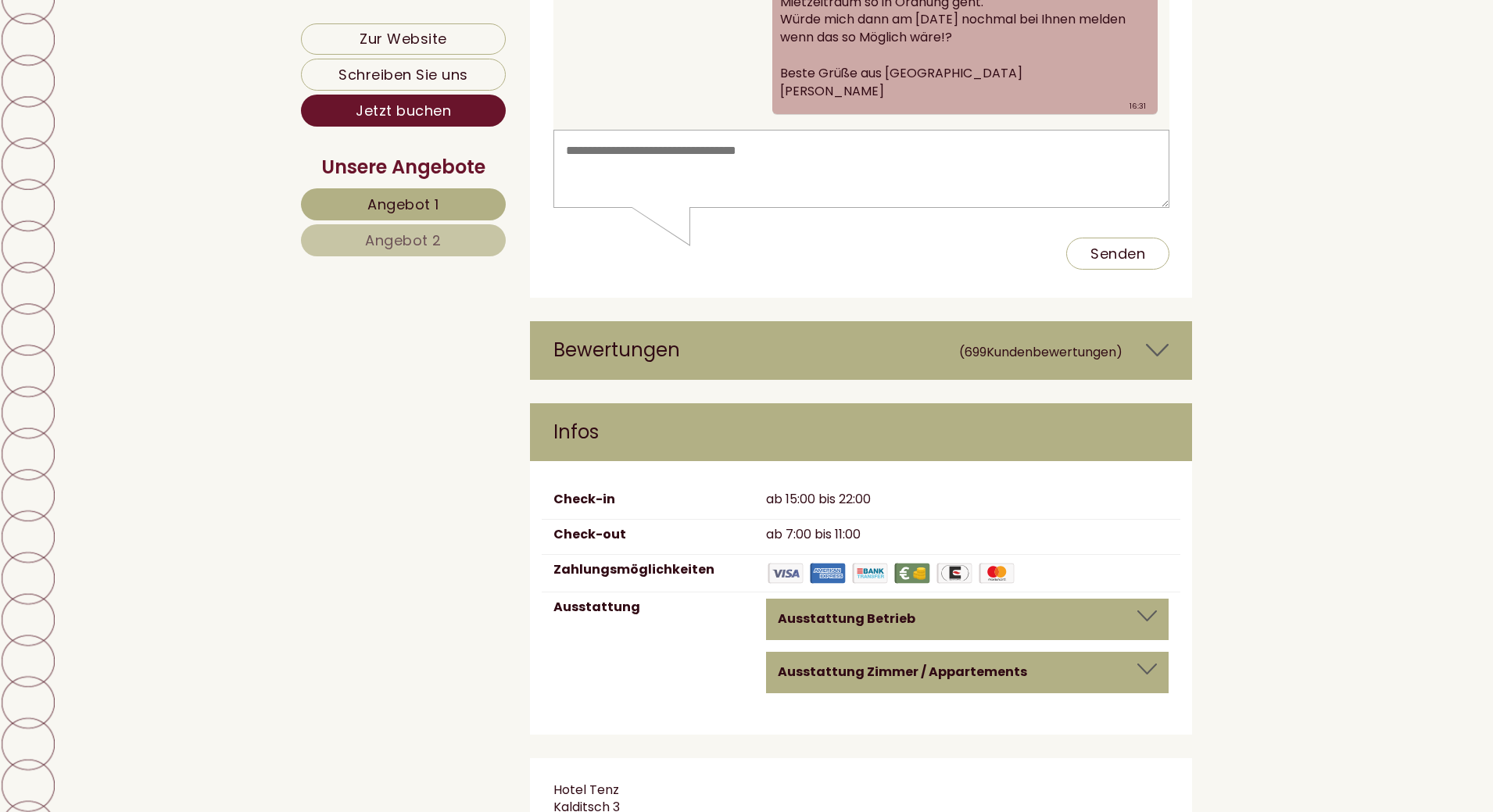
scroll to position [10397, 0]
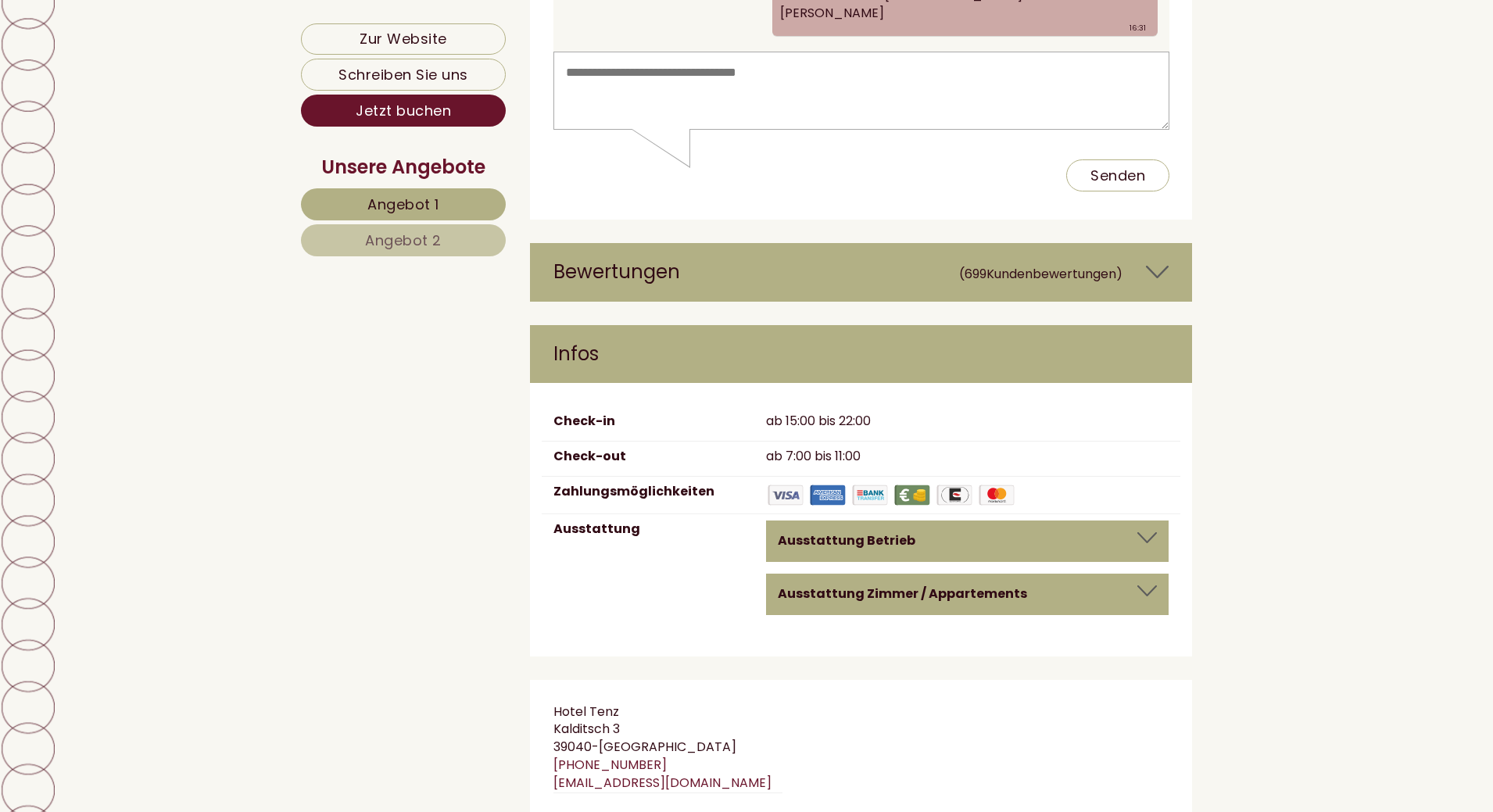
click at [915, 533] on div "Ausstattung Betrieb" at bounding box center [967, 541] width 379 height 18
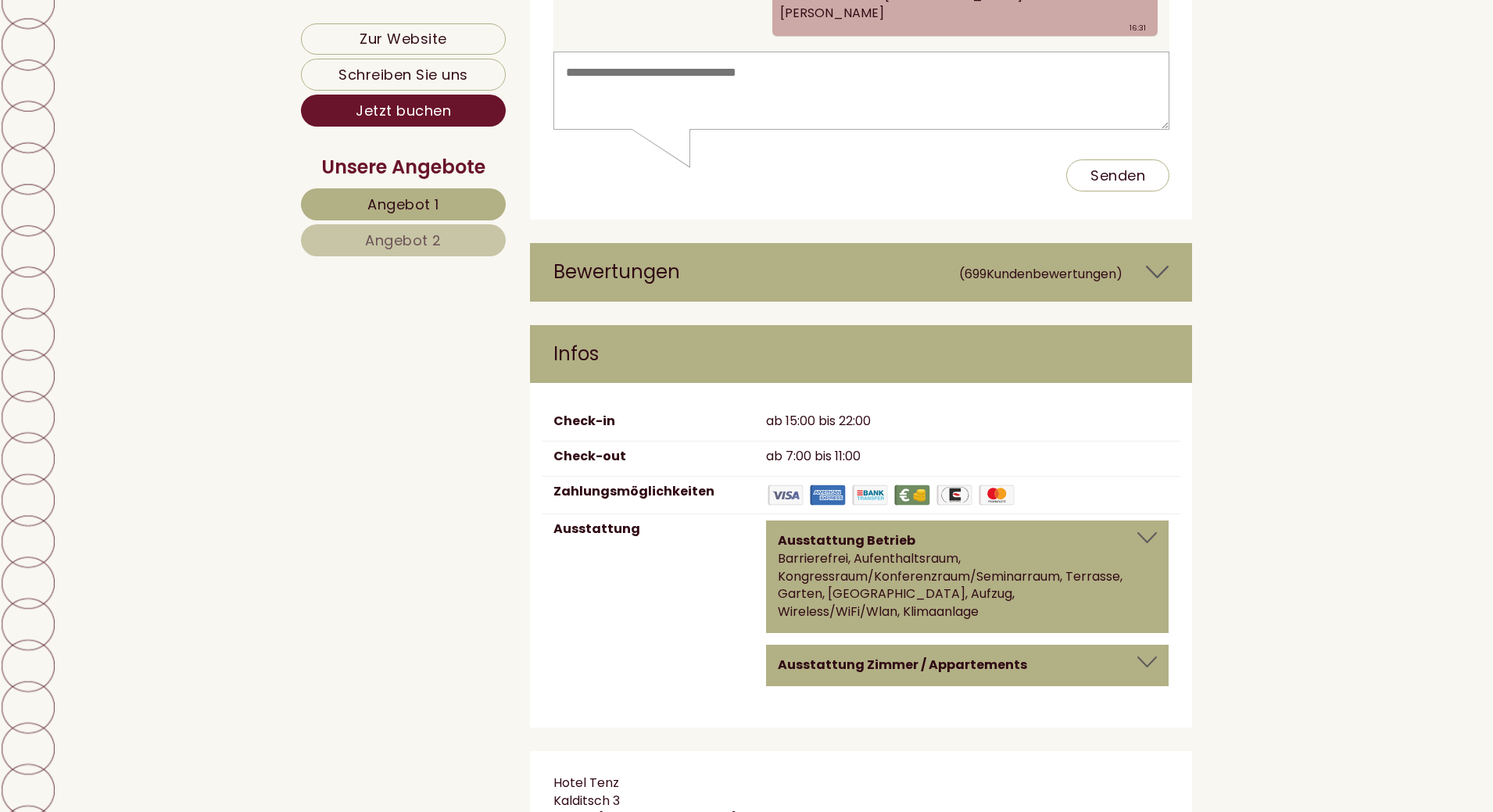
click at [890, 656] on b "Ausstattung Zimmer / Appartements" at bounding box center [902, 665] width 249 height 18
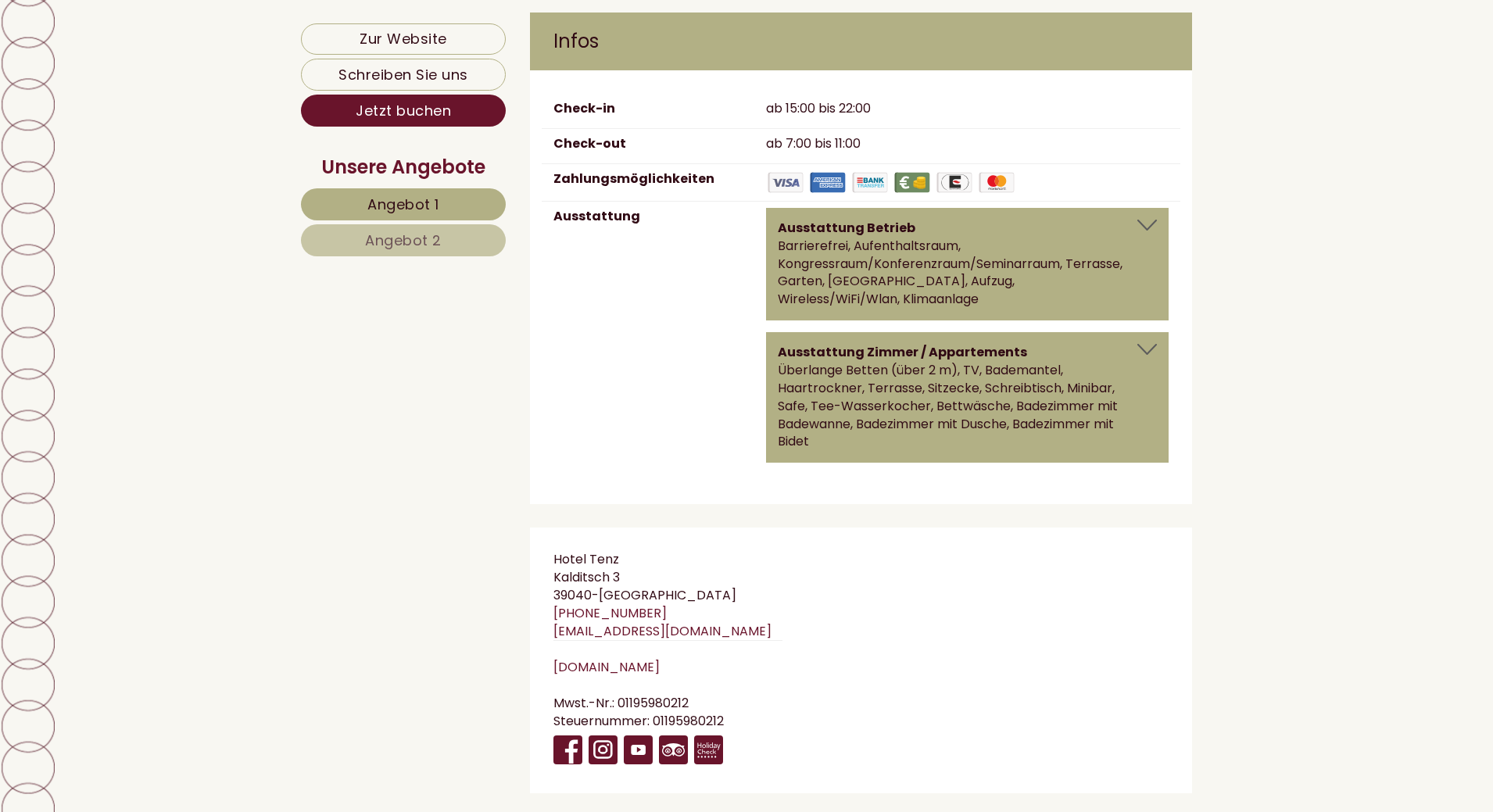
scroll to position [10959, 0]
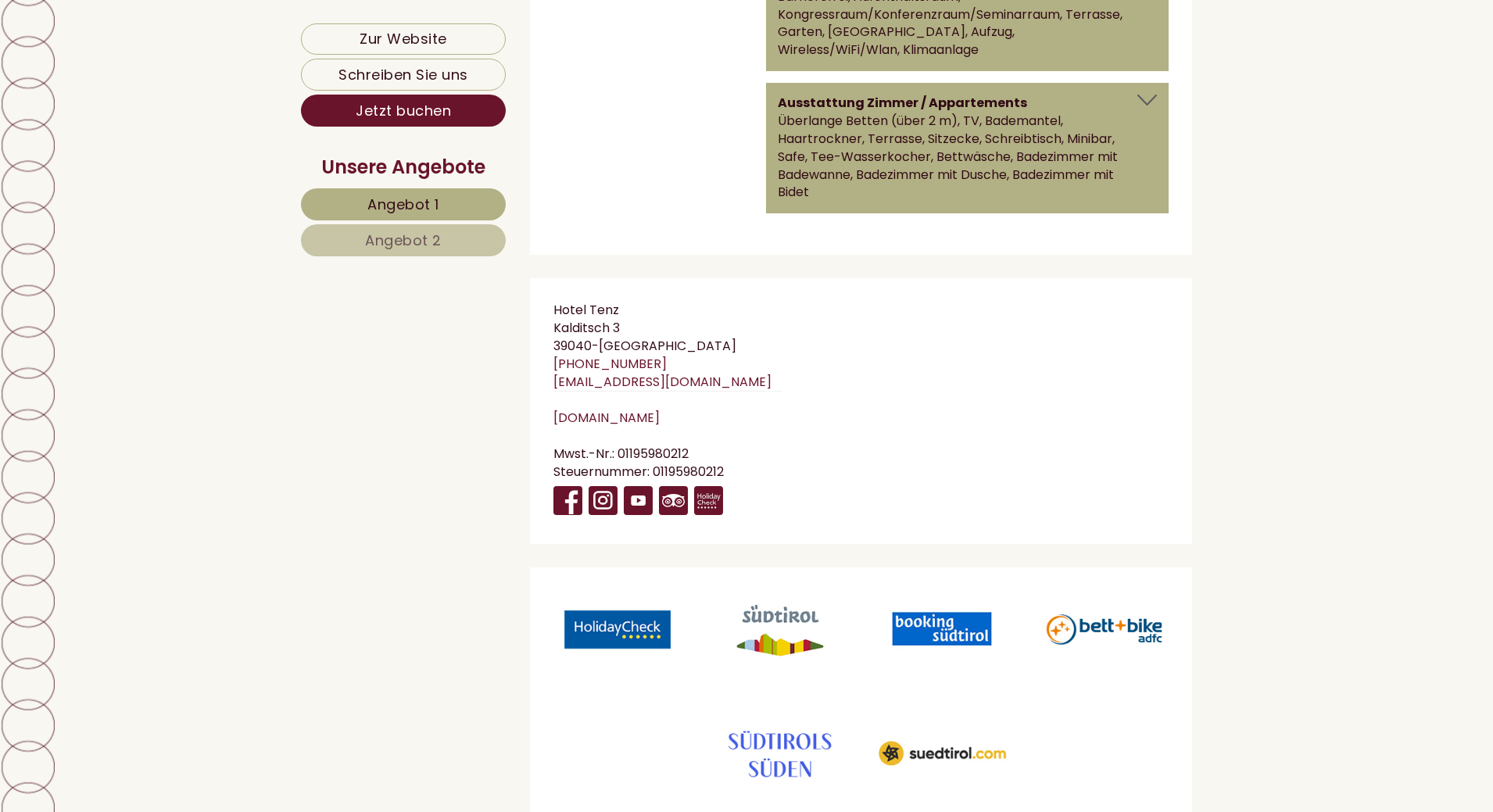
click at [391, 214] on span "Angebot 1" at bounding box center [403, 204] width 72 height 20
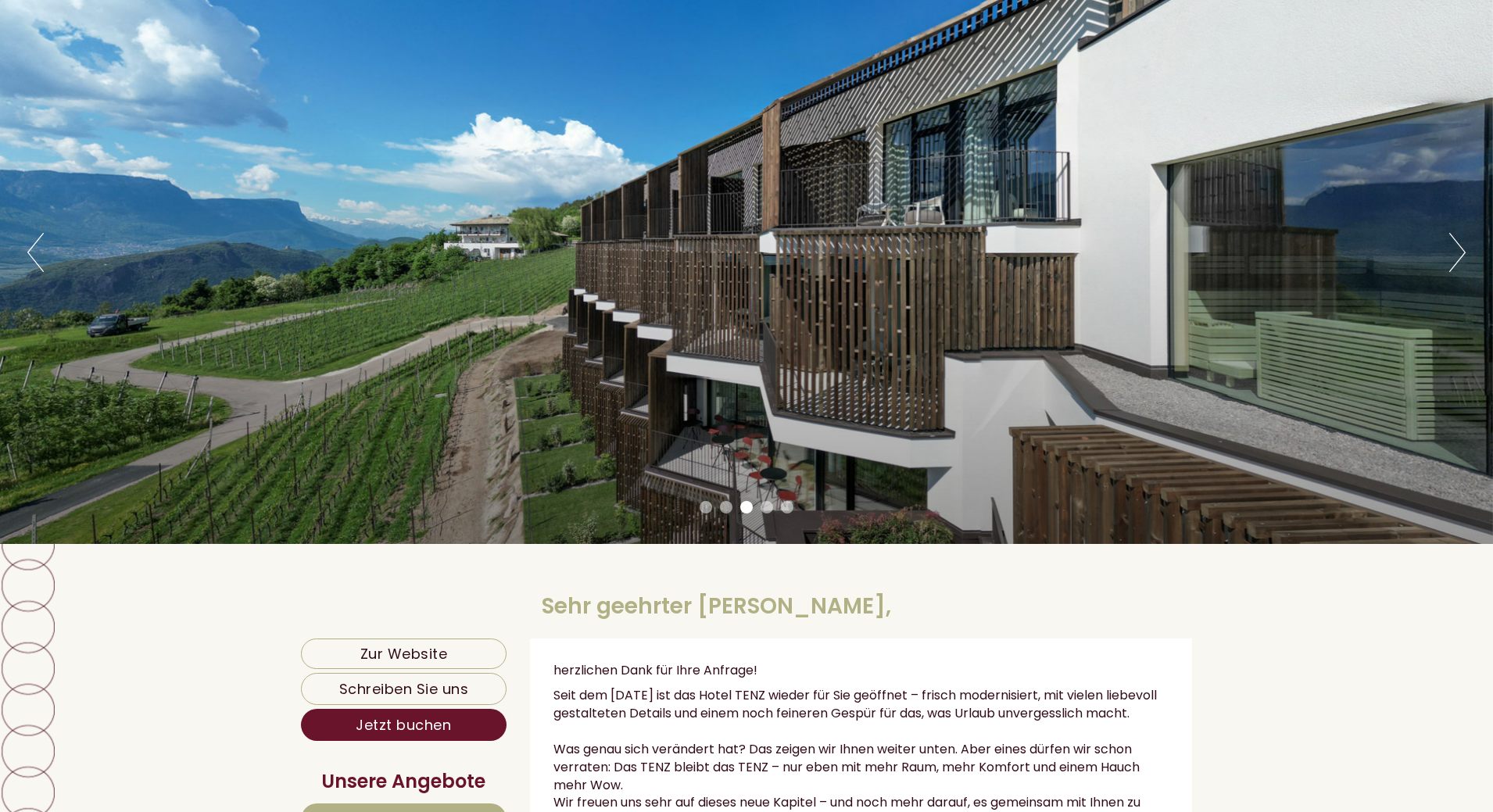
scroll to position [0, 0]
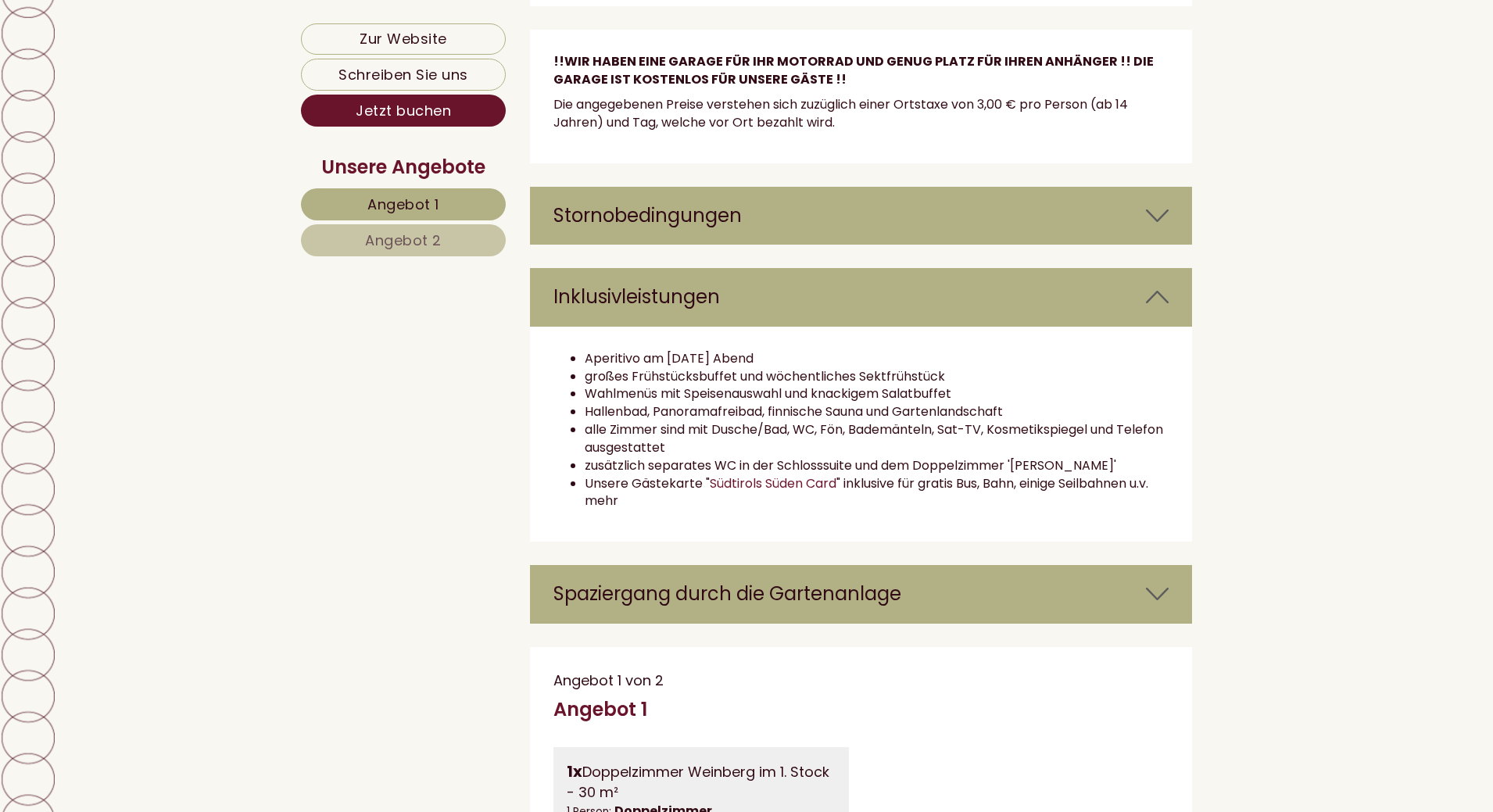
scroll to position [2970, 0]
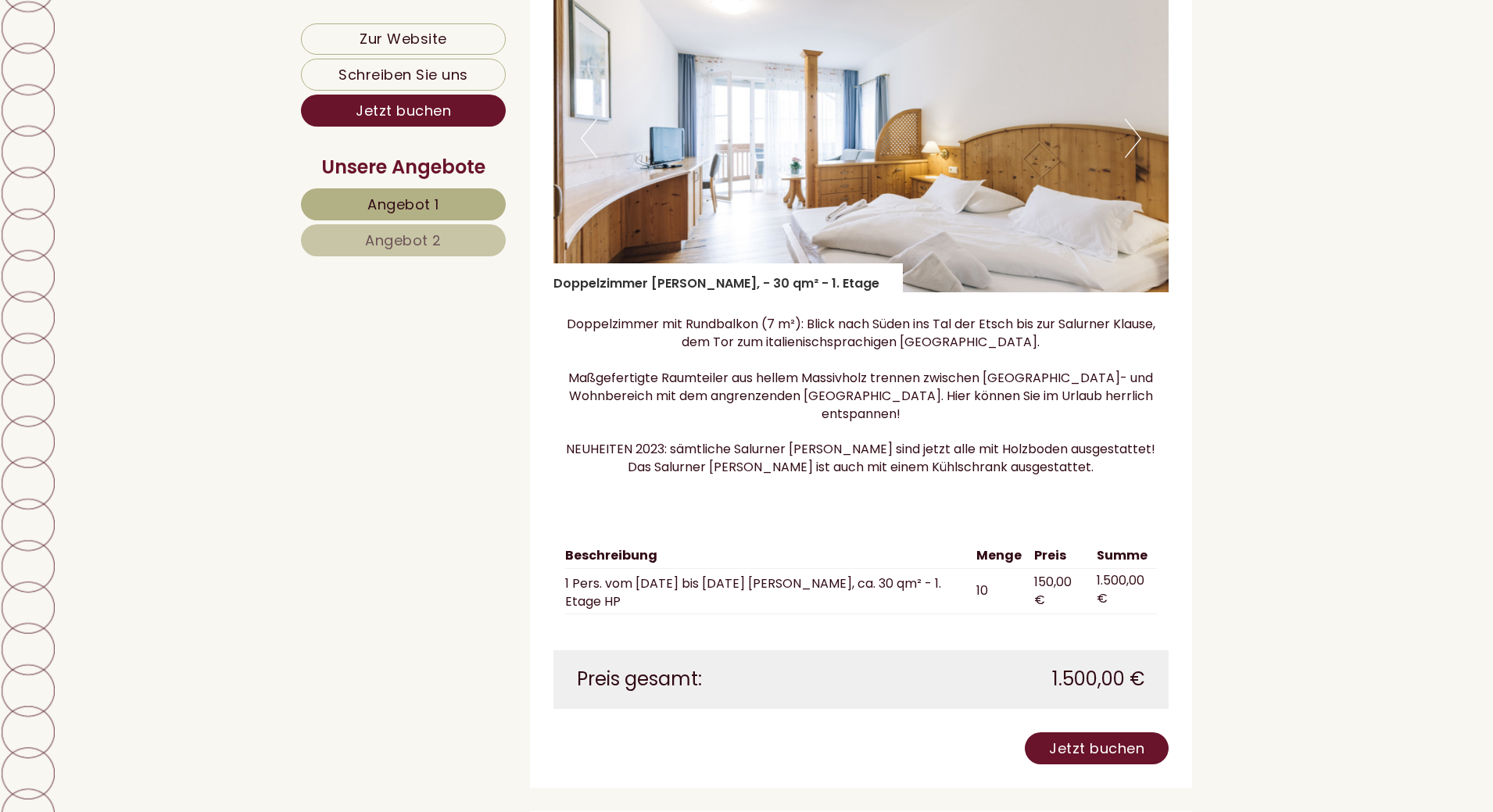
scroll to position [3049, 0]
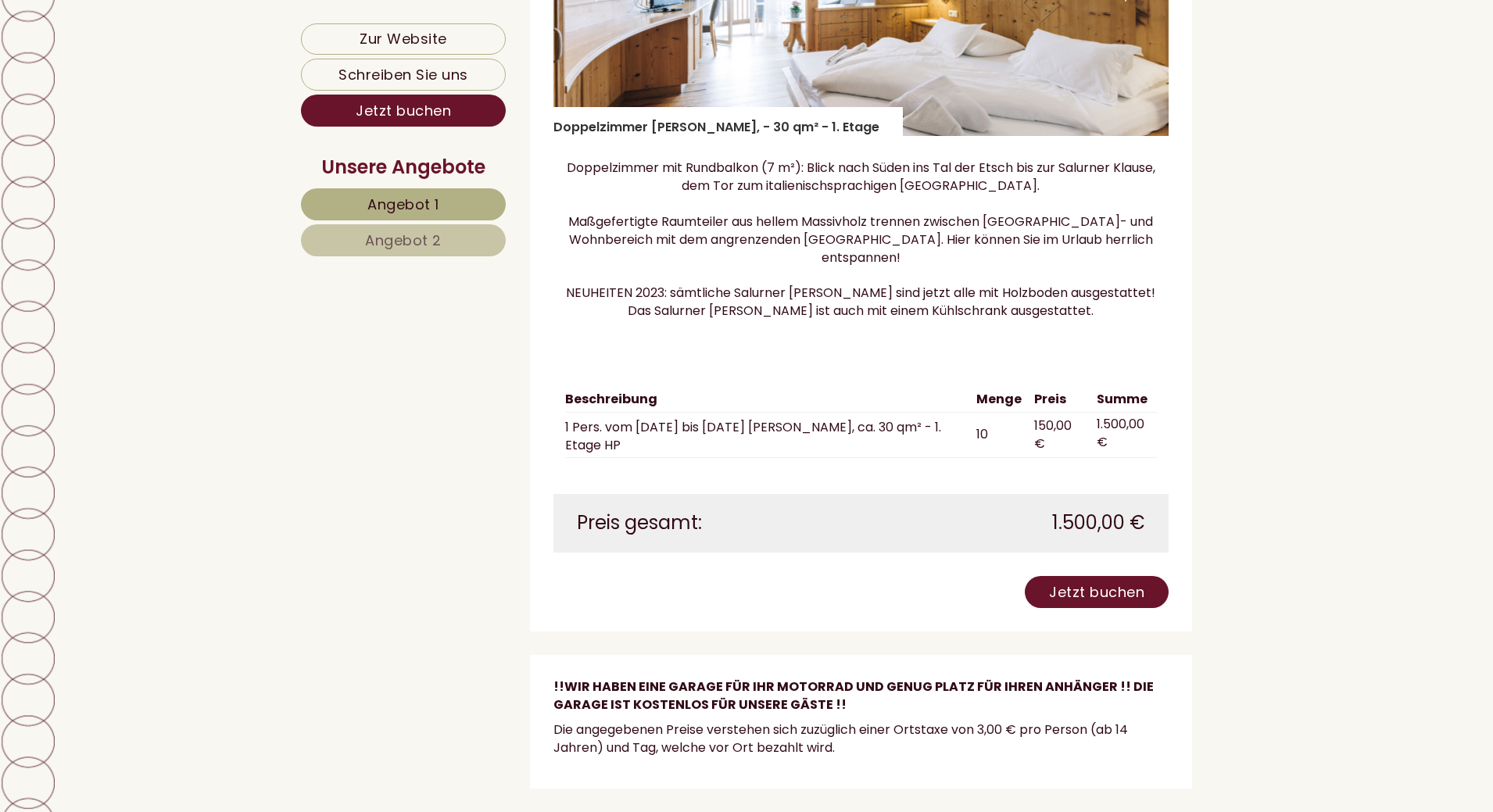
scroll to position [2892, 0]
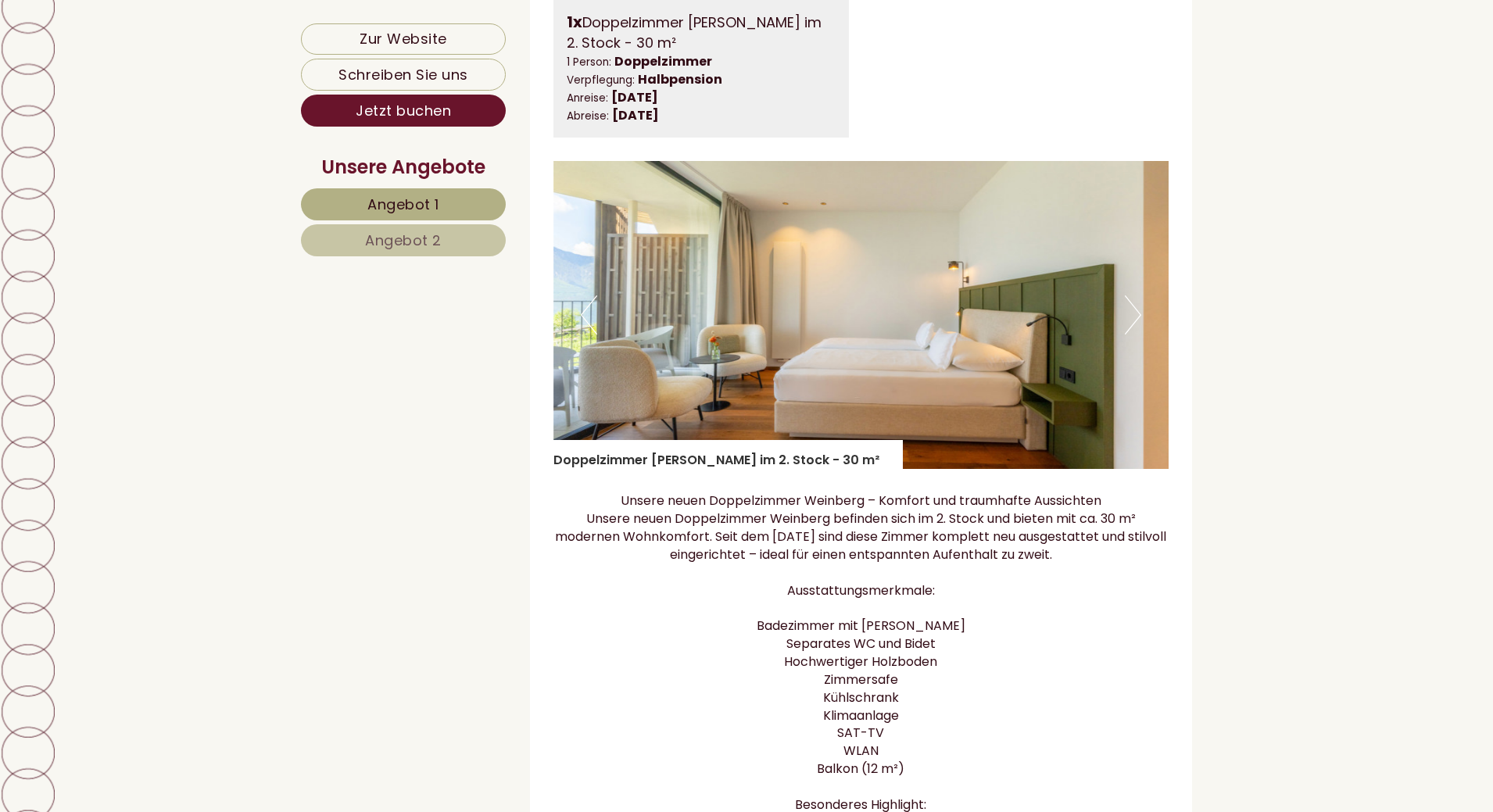
scroll to position [4769, 0]
